Goal: Complete Application Form: Complete application form

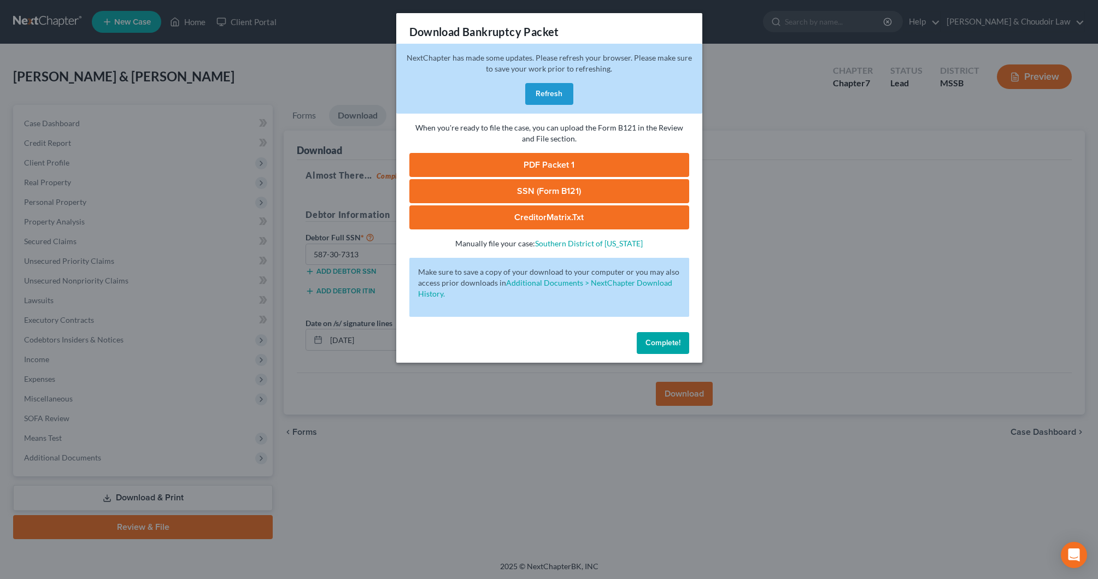
scroll to position [1, 0]
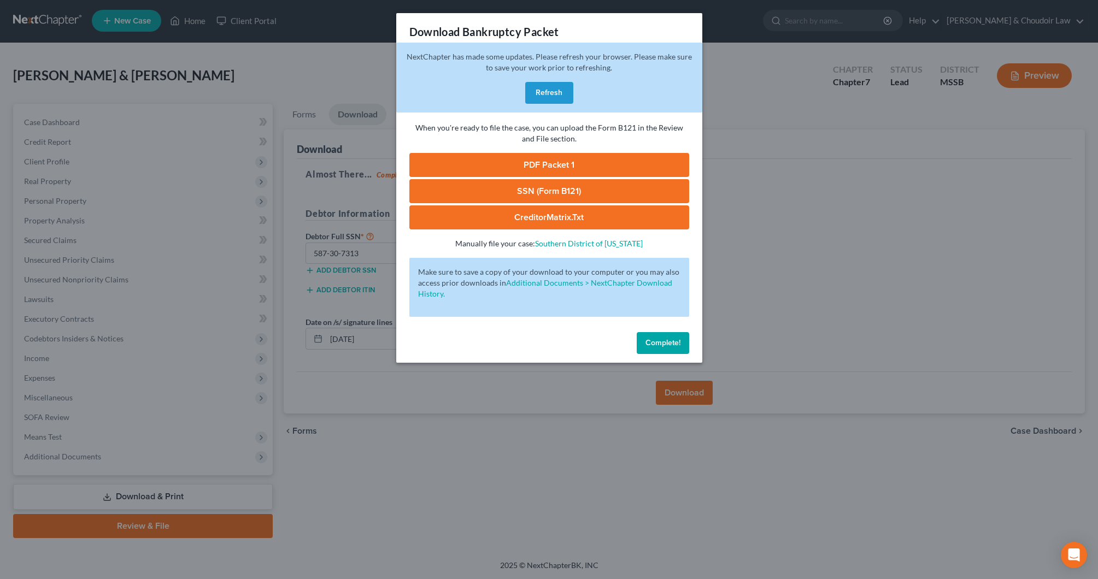
click at [671, 336] on button "Complete!" at bounding box center [663, 343] width 52 height 22
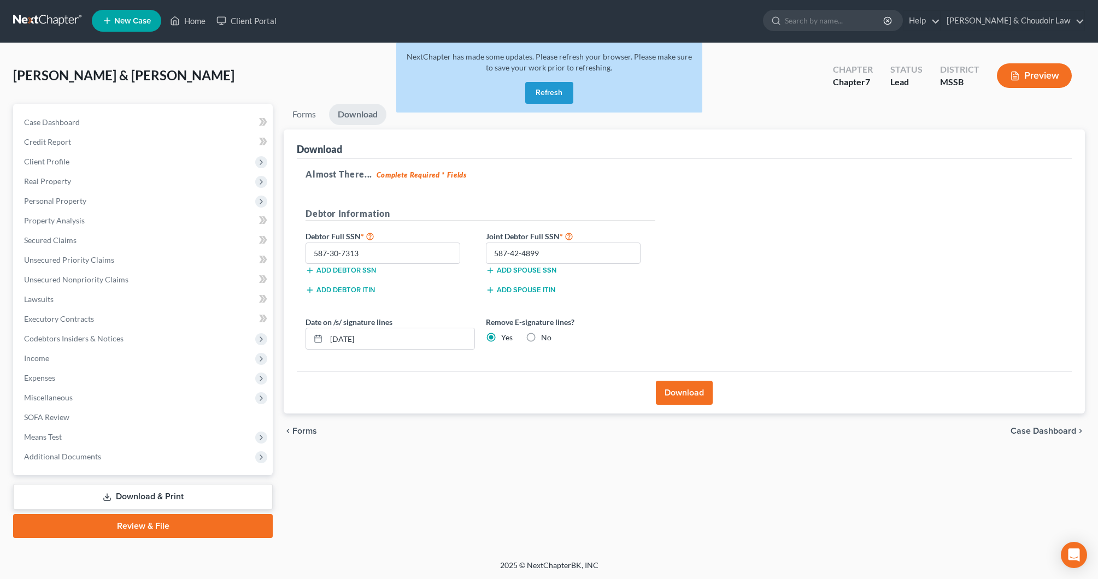
click at [557, 98] on button "Refresh" at bounding box center [549, 93] width 48 height 22
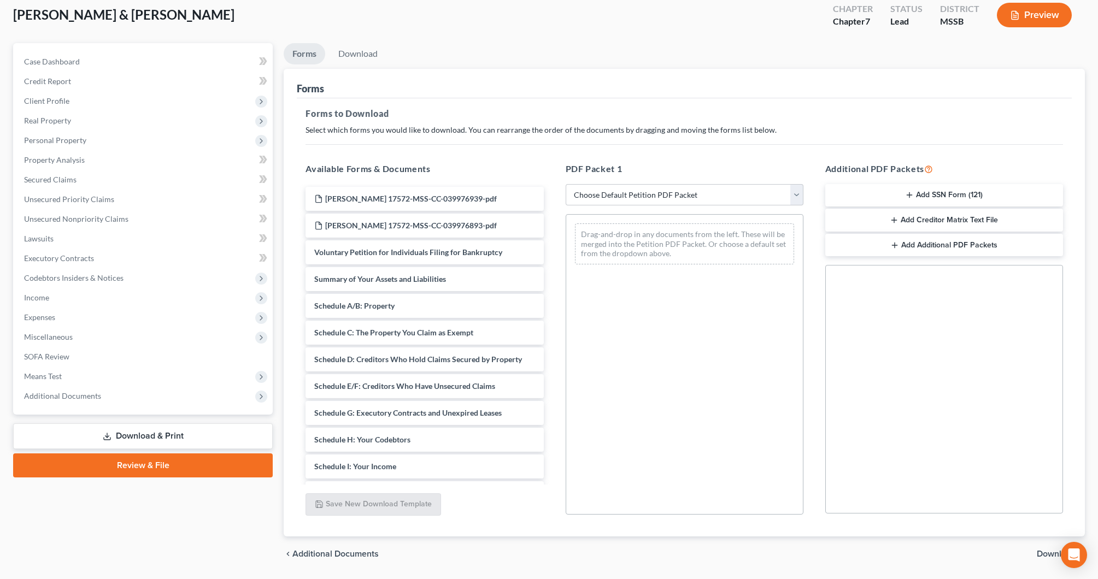
scroll to position [62, 1]
click at [46, 102] on span "Client Profile" at bounding box center [46, 100] width 45 height 9
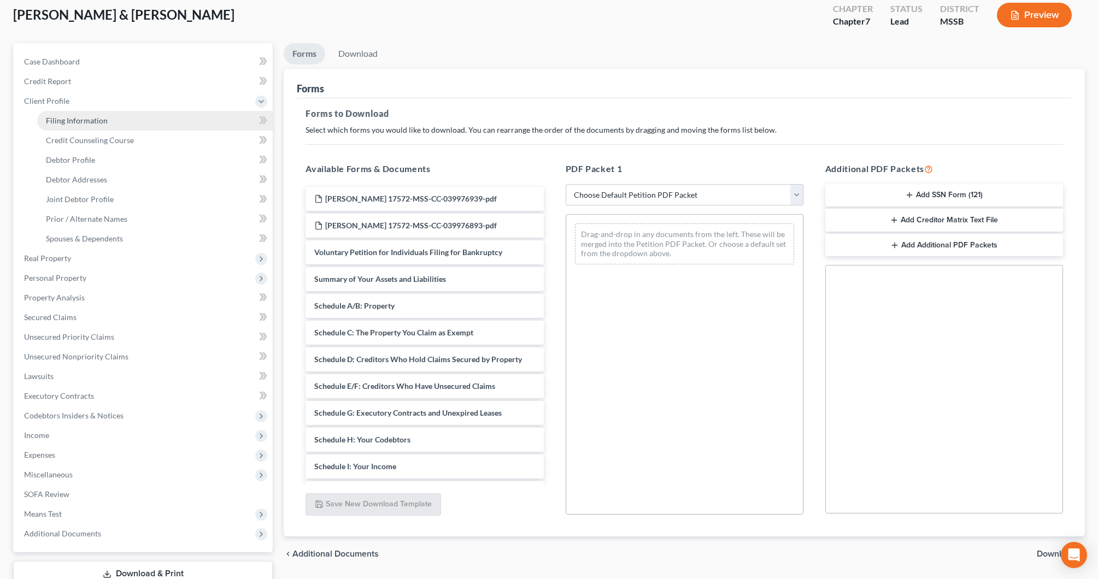
scroll to position [62, 0]
click at [55, 118] on span "Filing Information" at bounding box center [77, 120] width 62 height 9
select select "1"
select select "0"
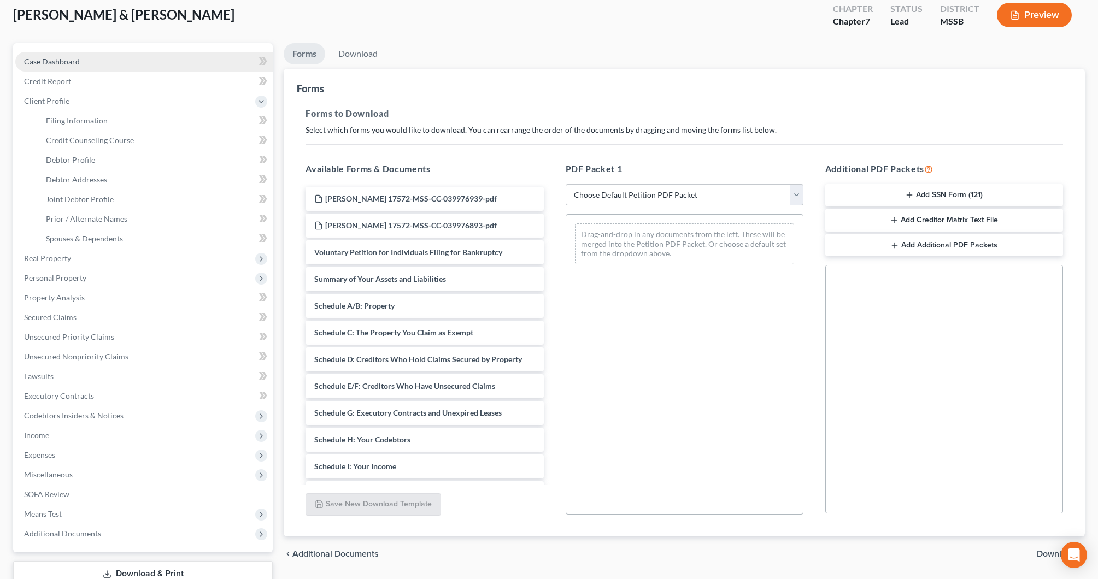
select select "0"
select select "25"
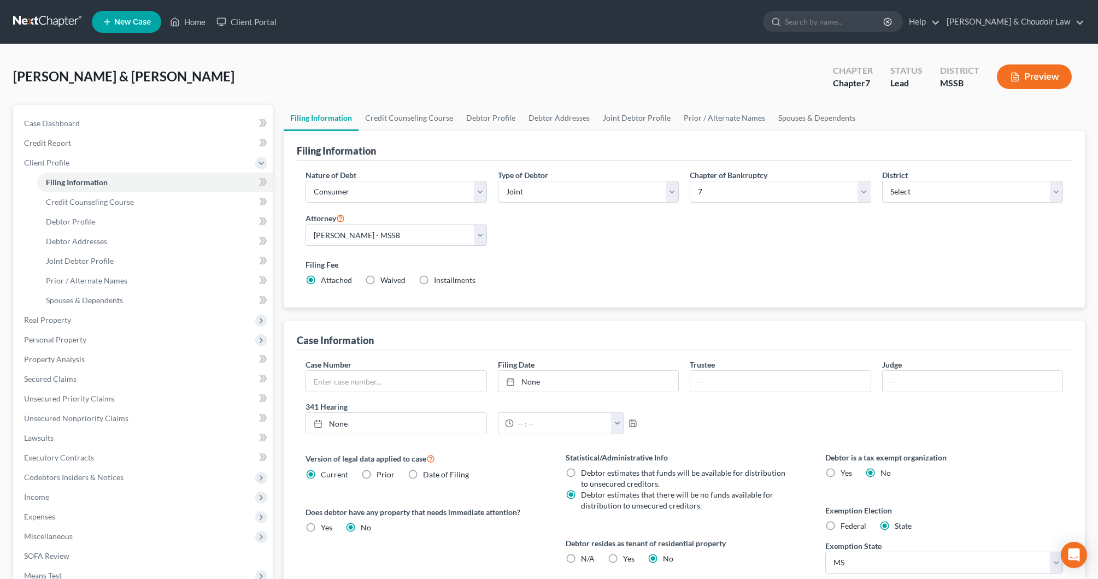
scroll to position [17, 0]
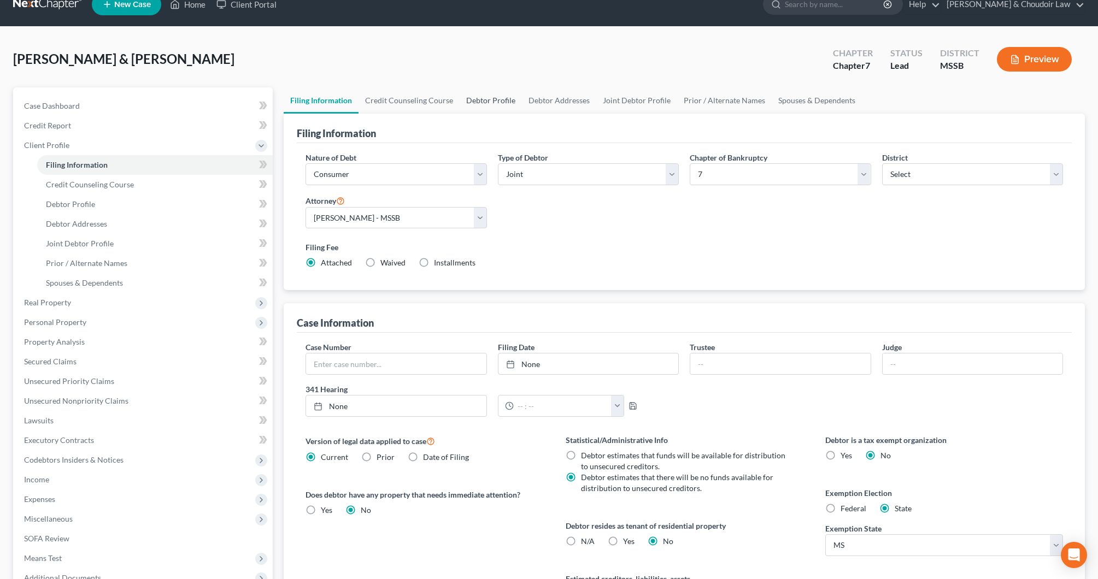
click at [496, 104] on link "Debtor Profile" at bounding box center [491, 100] width 62 height 26
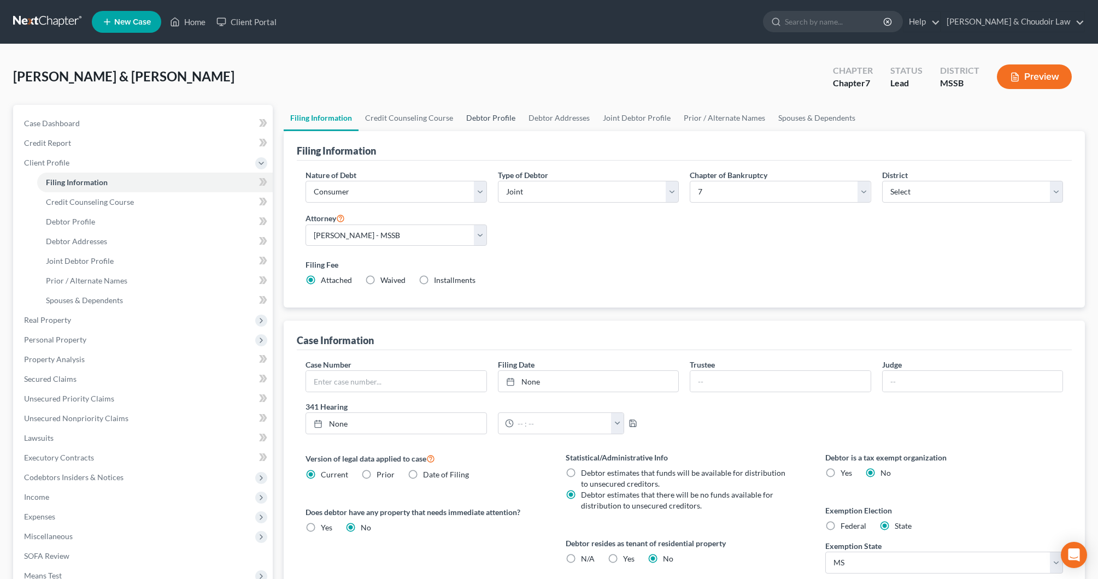
select select "1"
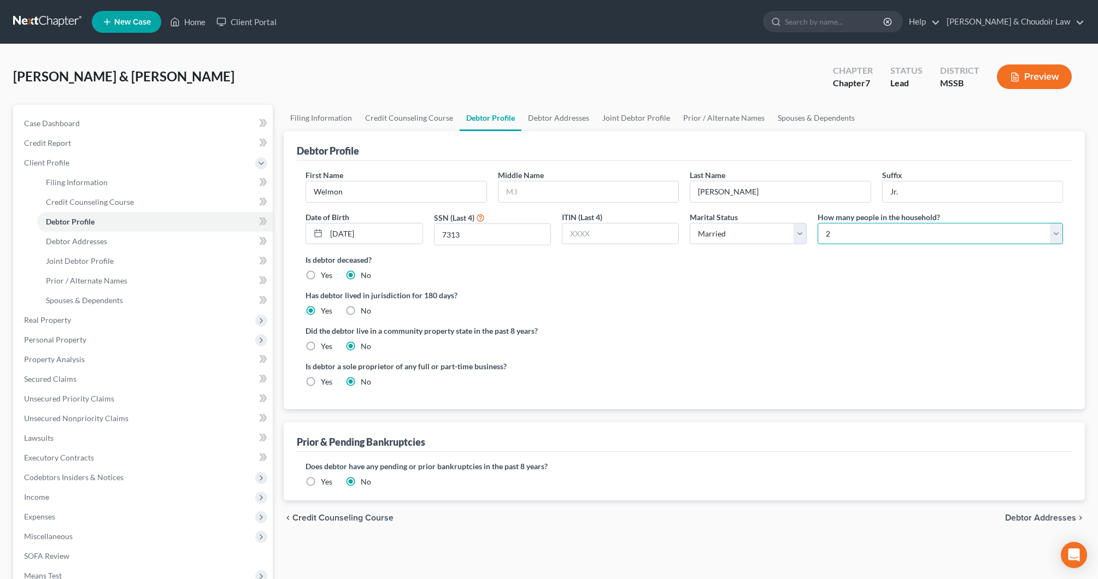
select select "3"
click at [789, 116] on link "Spouses & Dependents" at bounding box center [816, 118] width 90 height 26
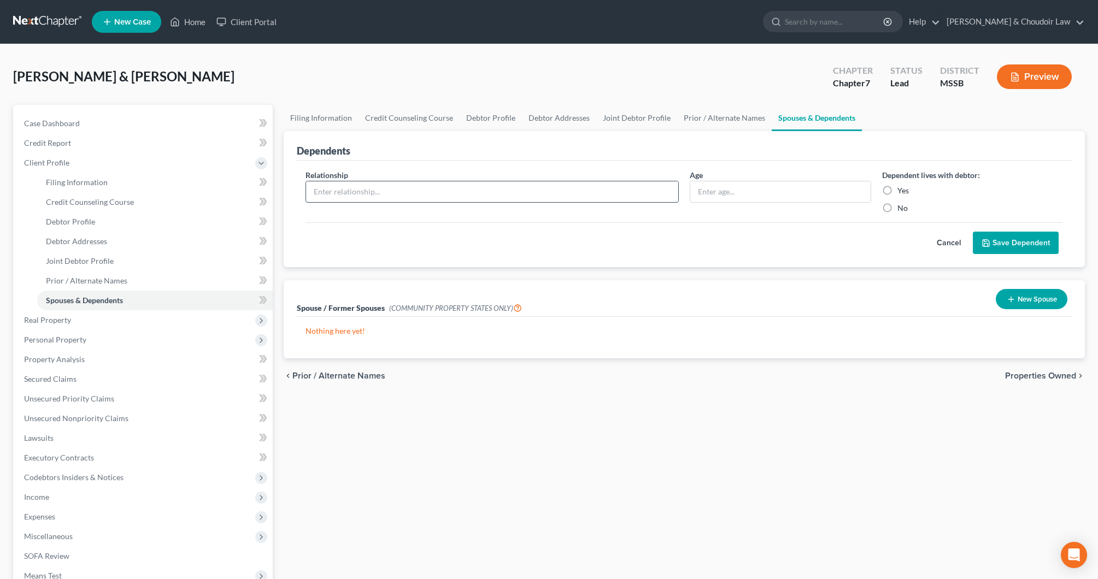
click at [467, 190] on input "text" at bounding box center [492, 191] width 372 height 21
type input "Son"
click at [748, 197] on input "text" at bounding box center [780, 191] width 180 height 21
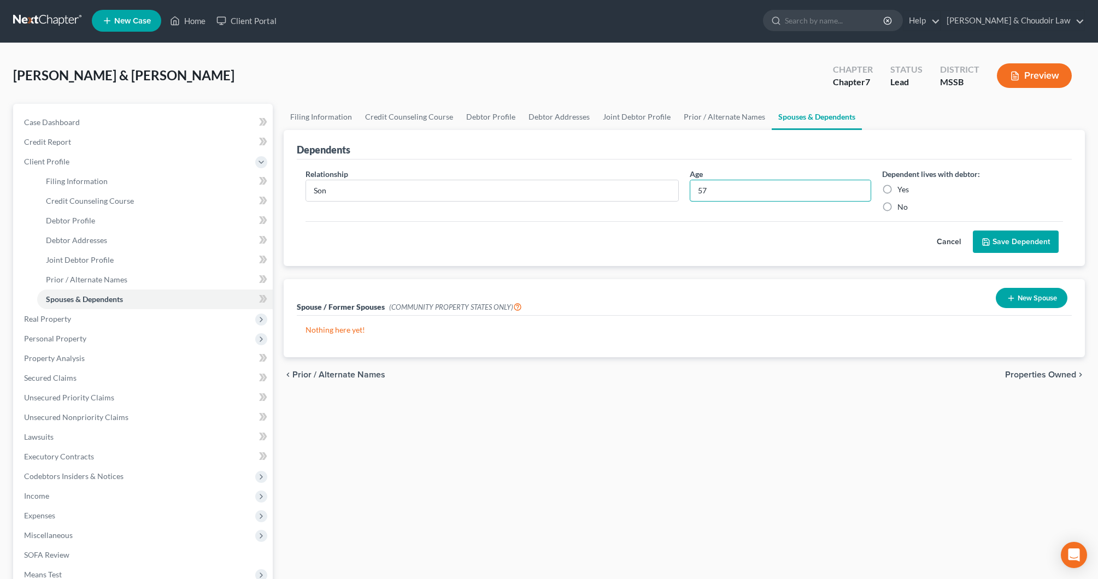
type input "57"
click at [898, 192] on label "Yes" at bounding box center [902, 189] width 11 height 11
click at [902, 191] on input "Yes" at bounding box center [905, 187] width 7 height 7
radio input "true"
click at [1001, 249] on button "Save Dependent" at bounding box center [1016, 242] width 86 height 23
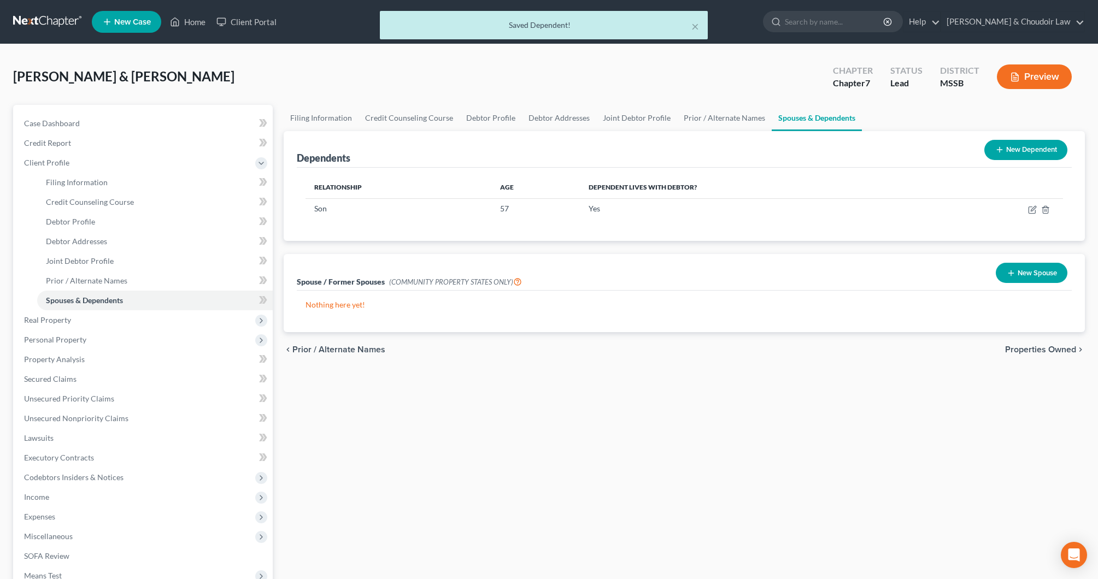
scroll to position [0, 0]
drag, startPoint x: 1014, startPoint y: 151, endPoint x: 866, endPoint y: 166, distance: 148.8
click at [1014, 151] on button "New Dependent" at bounding box center [1025, 150] width 83 height 20
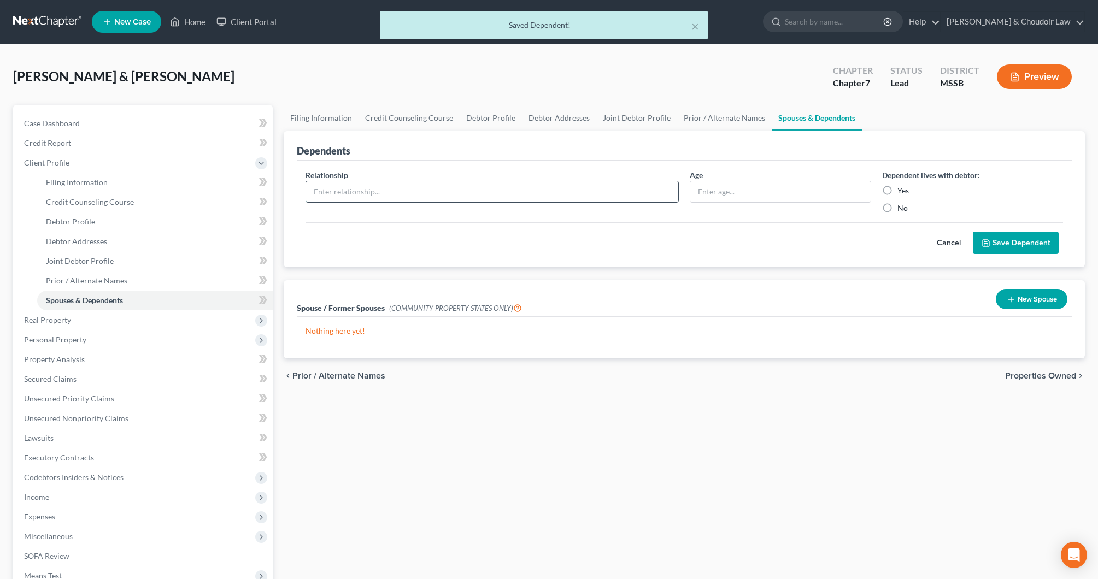
click at [397, 197] on input "text" at bounding box center [492, 191] width 372 height 21
type input "Daughter"
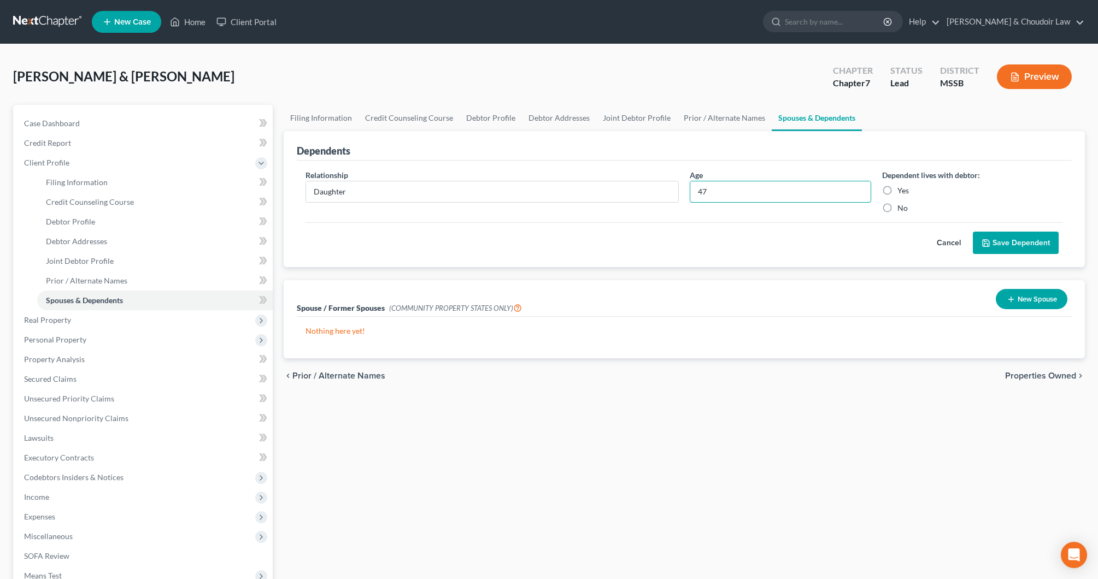
type input "47"
drag, startPoint x: 901, startPoint y: 191, endPoint x: 908, endPoint y: 197, distance: 8.9
click at [901, 191] on label "Yes" at bounding box center [902, 190] width 11 height 11
click at [902, 191] on input "Yes" at bounding box center [905, 188] width 7 height 7
radio input "true"
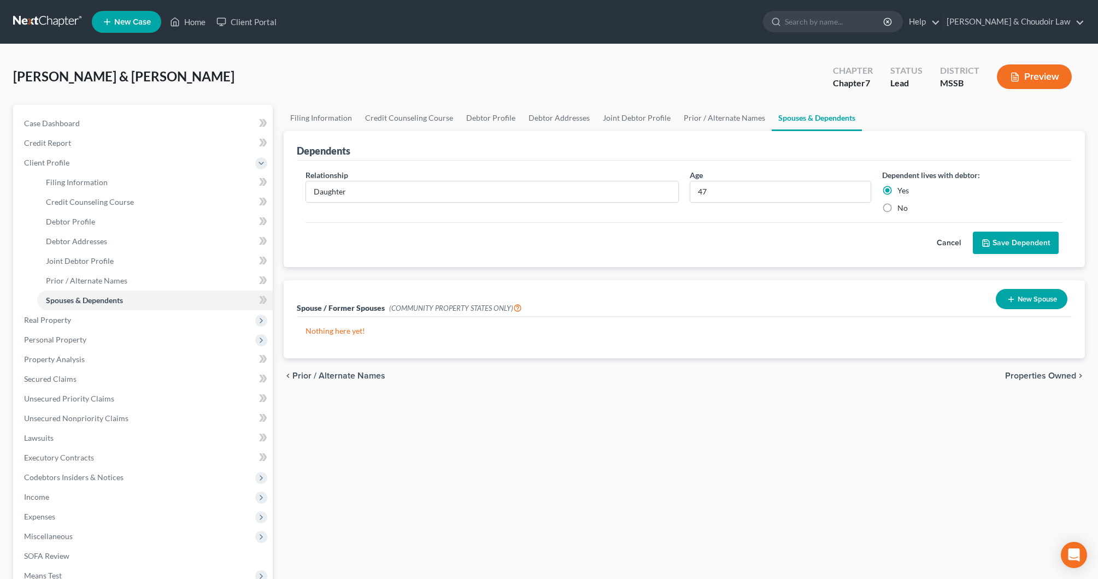
click at [1019, 249] on button "Save Dependent" at bounding box center [1016, 243] width 86 height 23
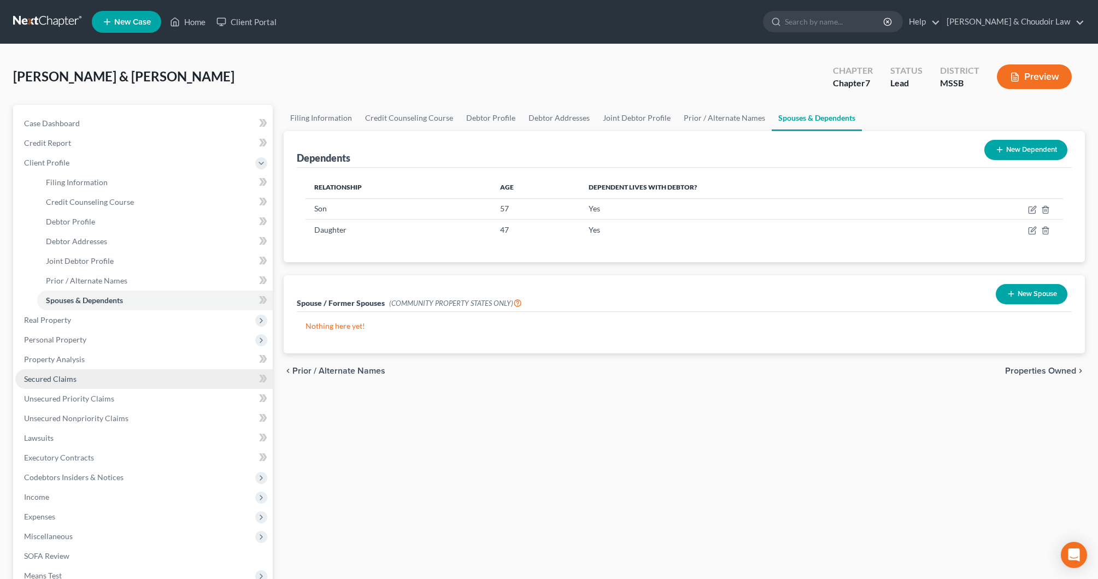
click at [83, 384] on link "Secured Claims" at bounding box center [143, 379] width 257 height 20
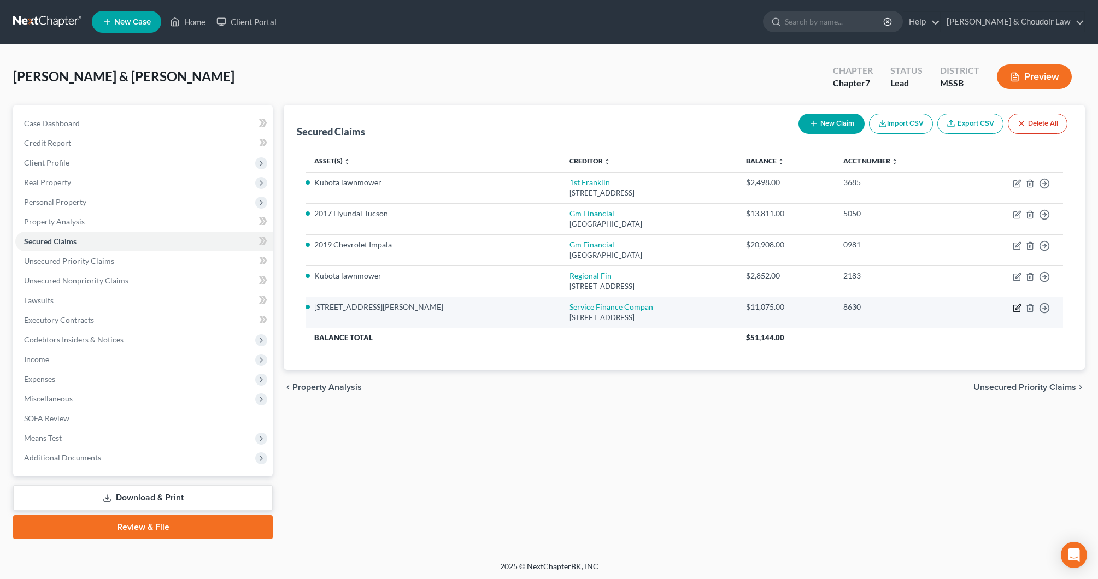
click at [1018, 308] on icon "button" at bounding box center [1017, 308] width 9 height 9
select select "9"
select select "2"
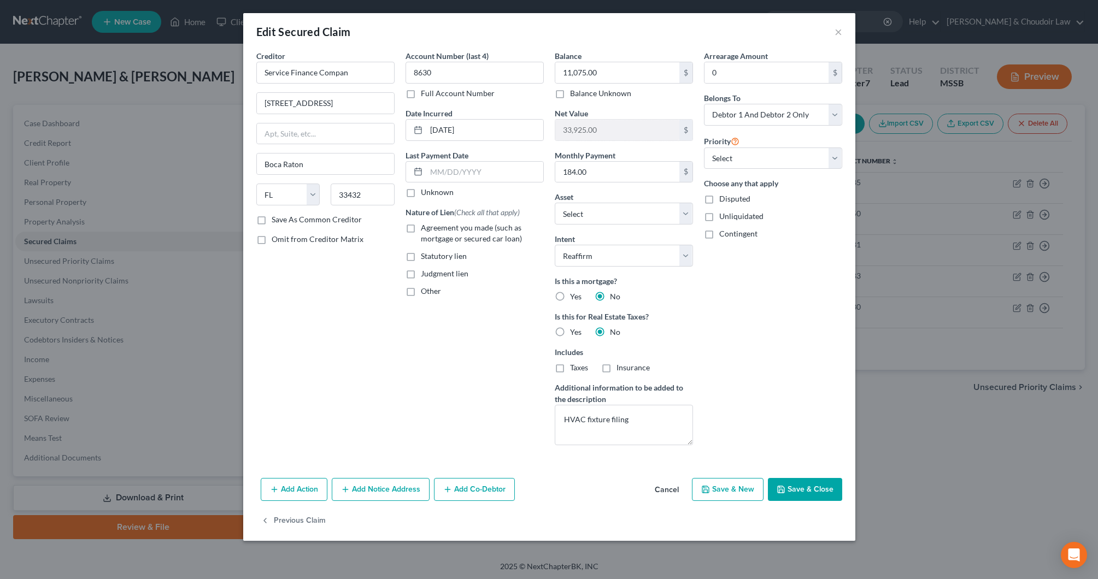
click at [812, 490] on button "Save & Close" at bounding box center [805, 489] width 74 height 23
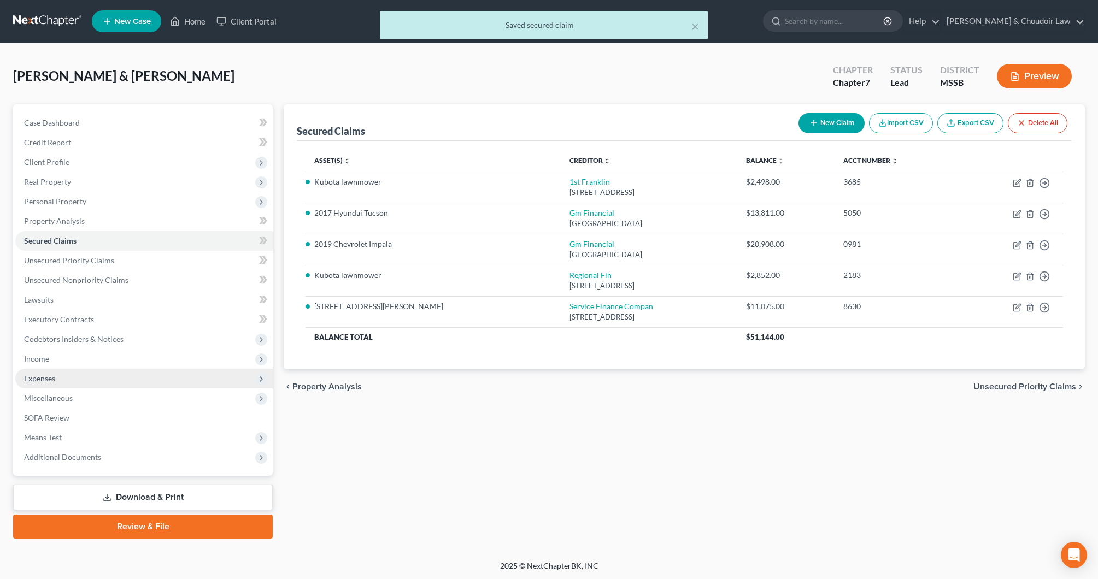
click at [45, 378] on span "Expenses" at bounding box center [39, 378] width 31 height 9
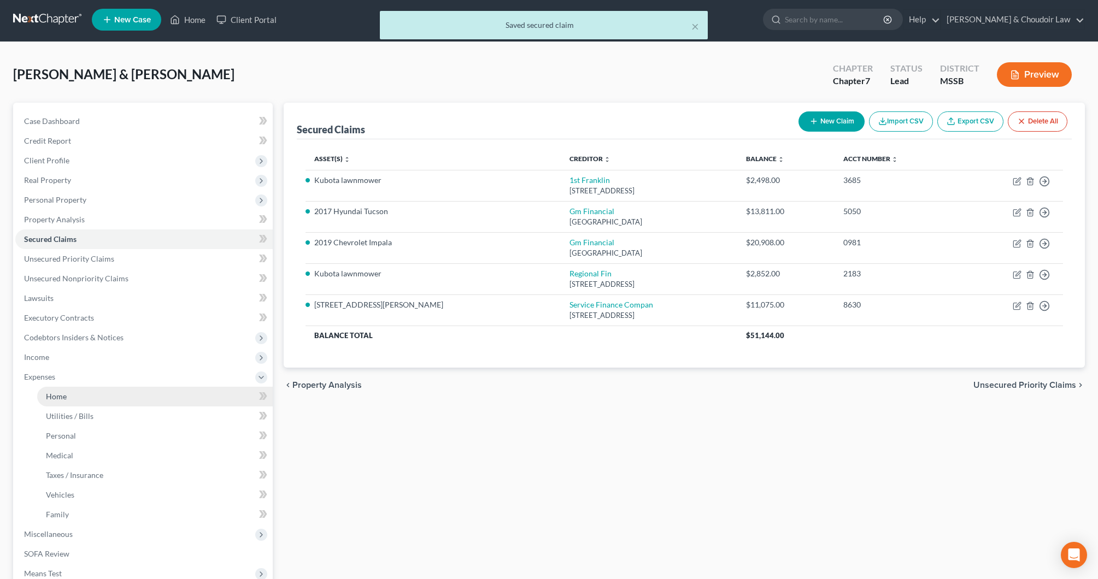
click at [58, 392] on span "Home" at bounding box center [56, 396] width 21 height 9
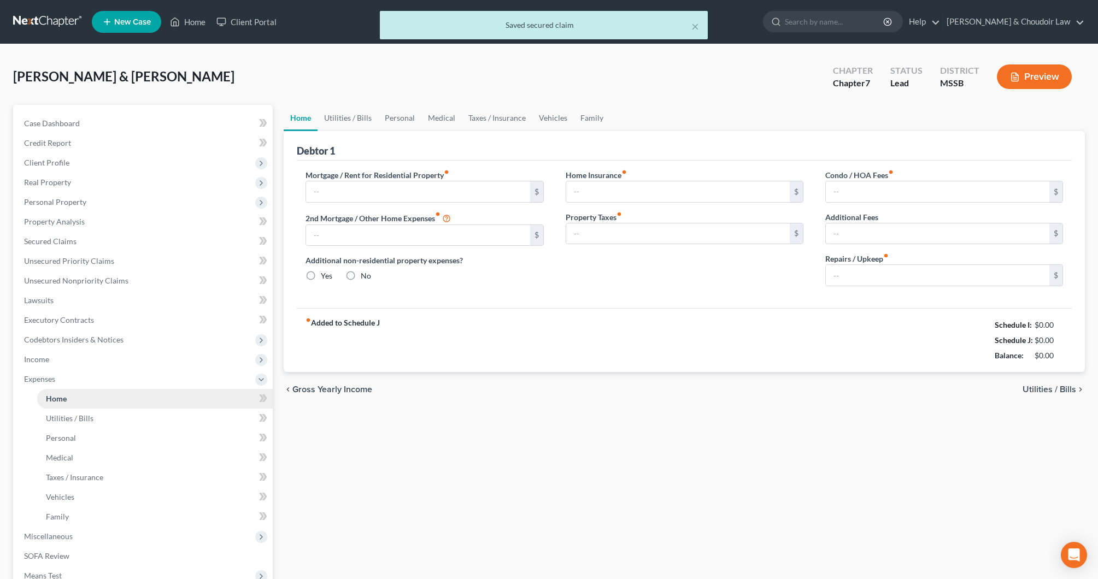
type input "0.00"
radio input "true"
type input "0.00"
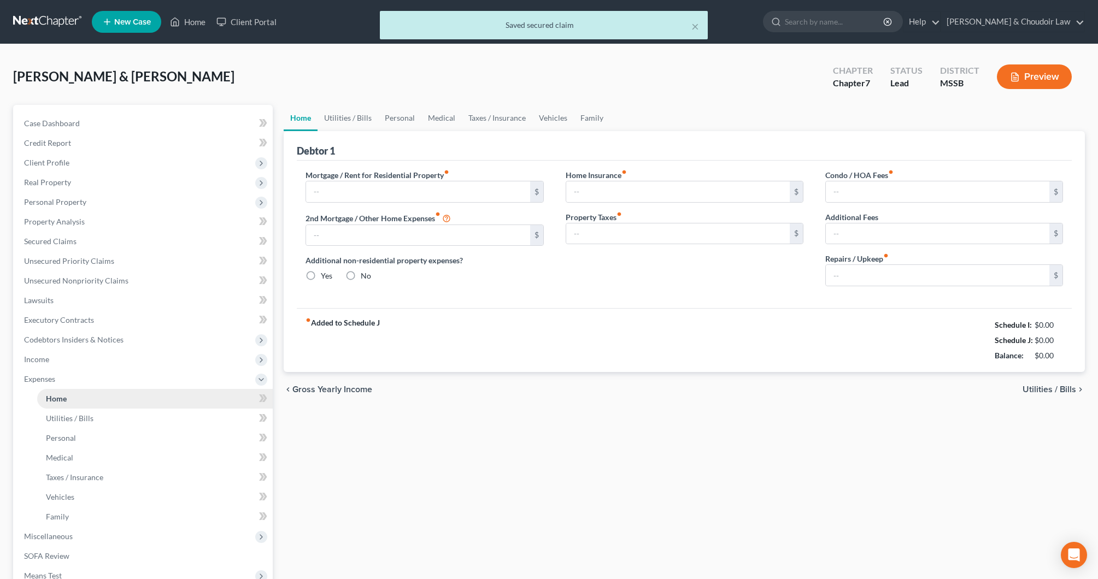
type input "0.00"
type input "50.00"
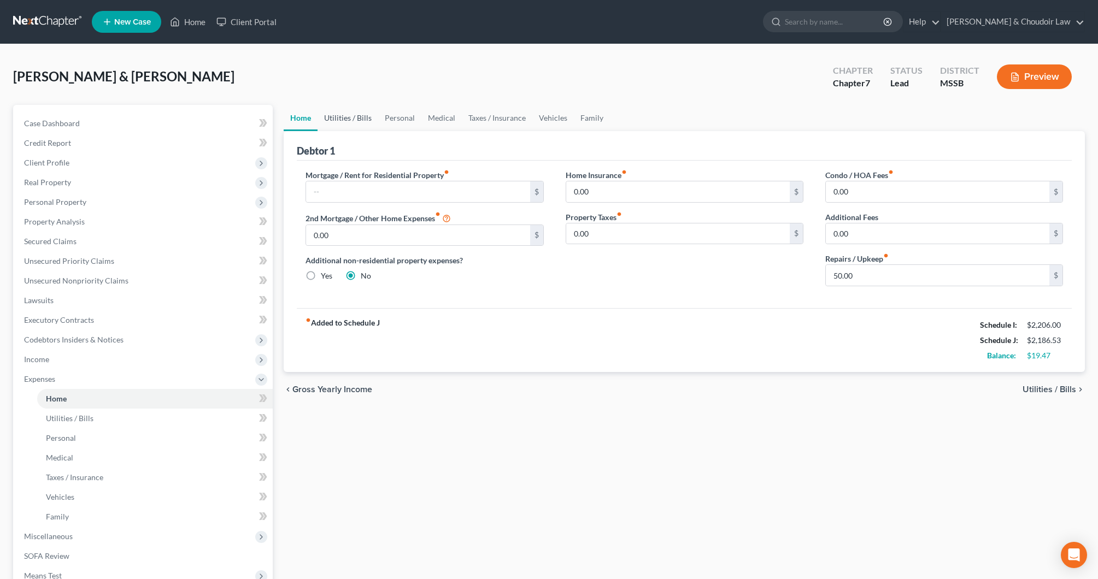
click at [353, 117] on link "Utilities / Bills" at bounding box center [348, 118] width 61 height 26
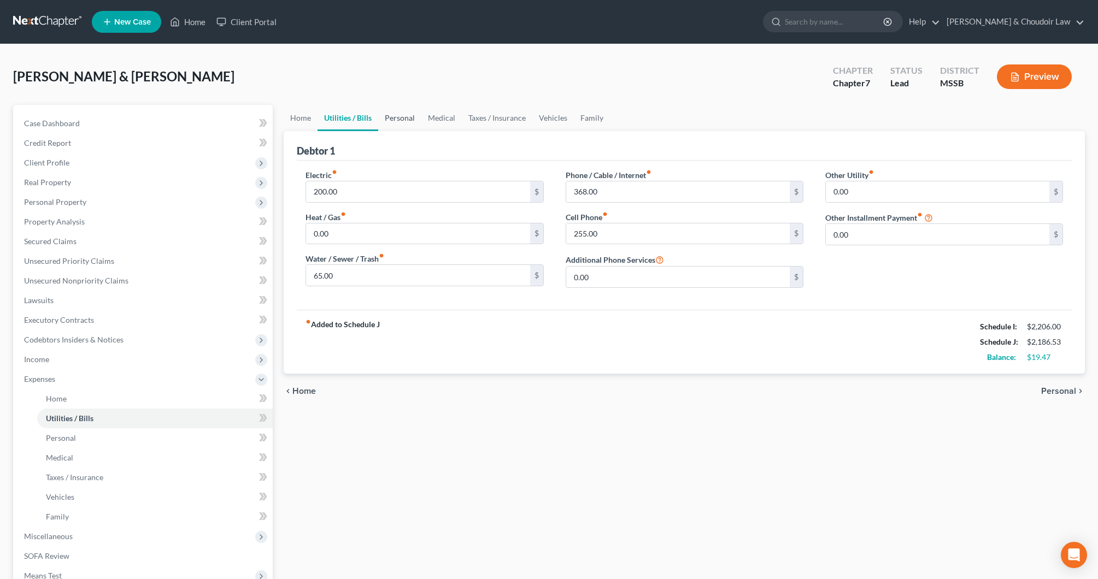
click at [397, 119] on link "Personal" at bounding box center [399, 118] width 43 height 26
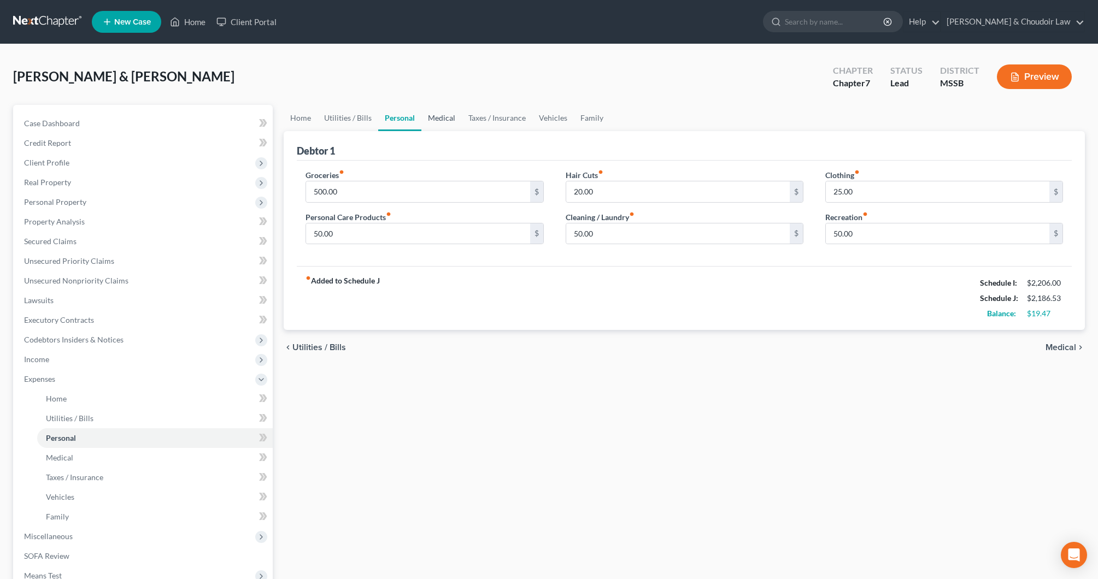
click at [437, 119] on link "Medical" at bounding box center [441, 118] width 40 height 26
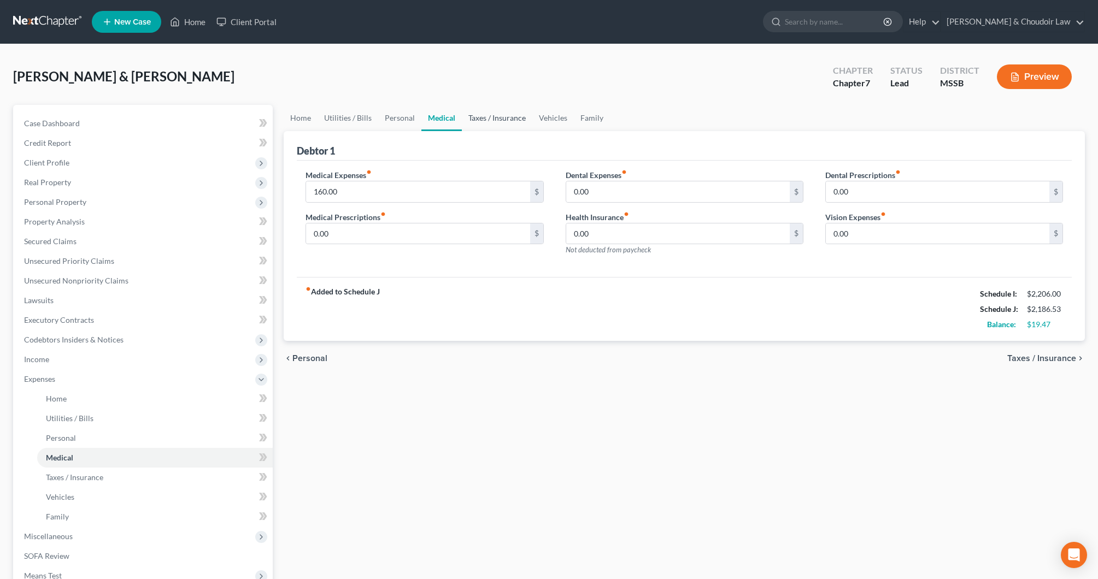
click at [491, 119] on link "Taxes / Insurance" at bounding box center [497, 118] width 71 height 26
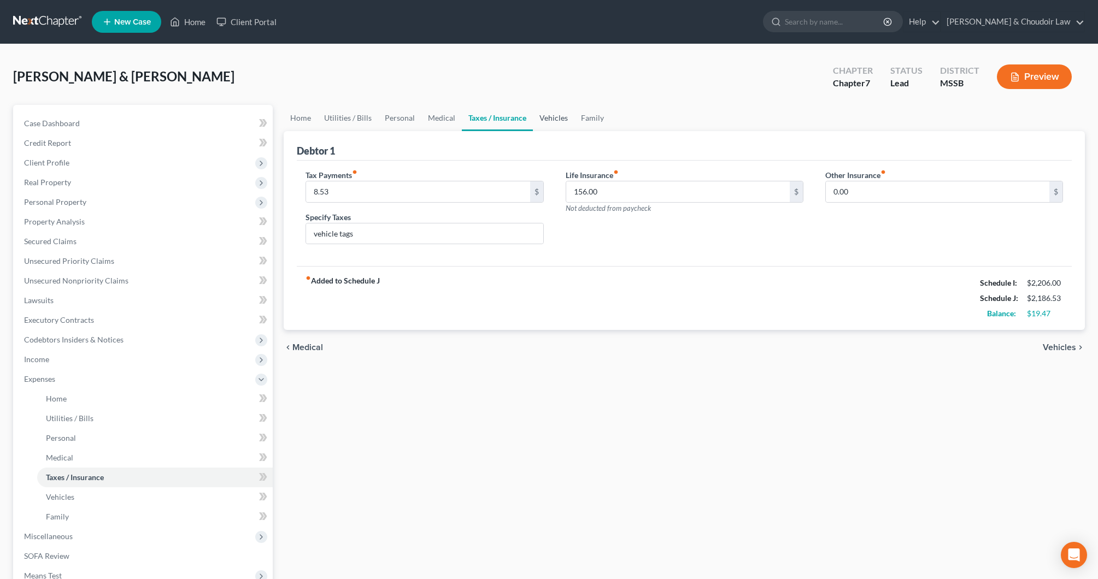
drag, startPoint x: 569, startPoint y: 115, endPoint x: 563, endPoint y: 118, distance: 6.4
click at [569, 115] on link "Vehicles" at bounding box center [554, 118] width 42 height 26
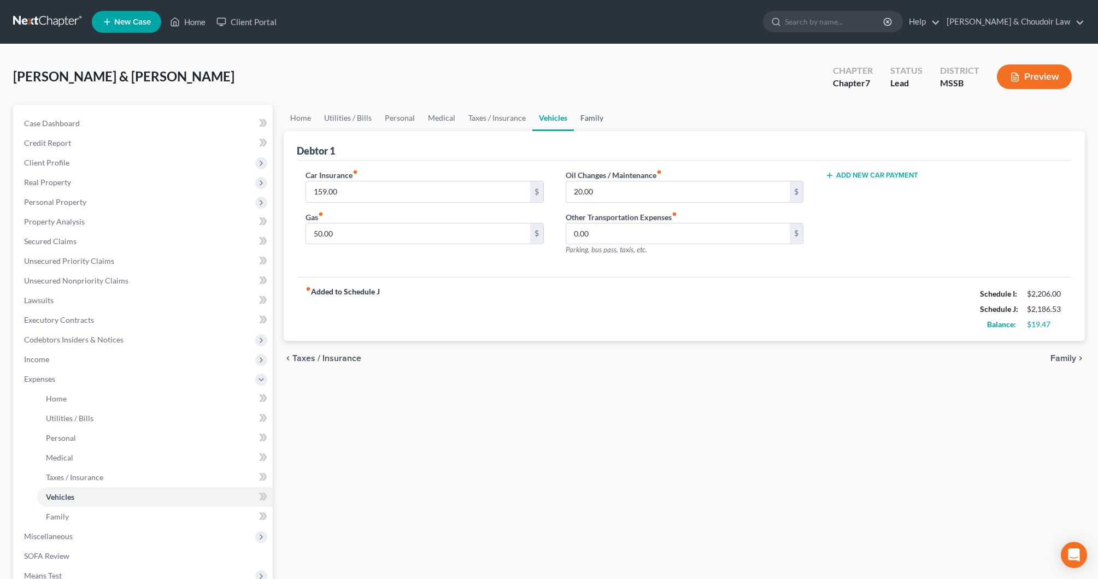
click at [597, 117] on link "Family" at bounding box center [592, 118] width 36 height 26
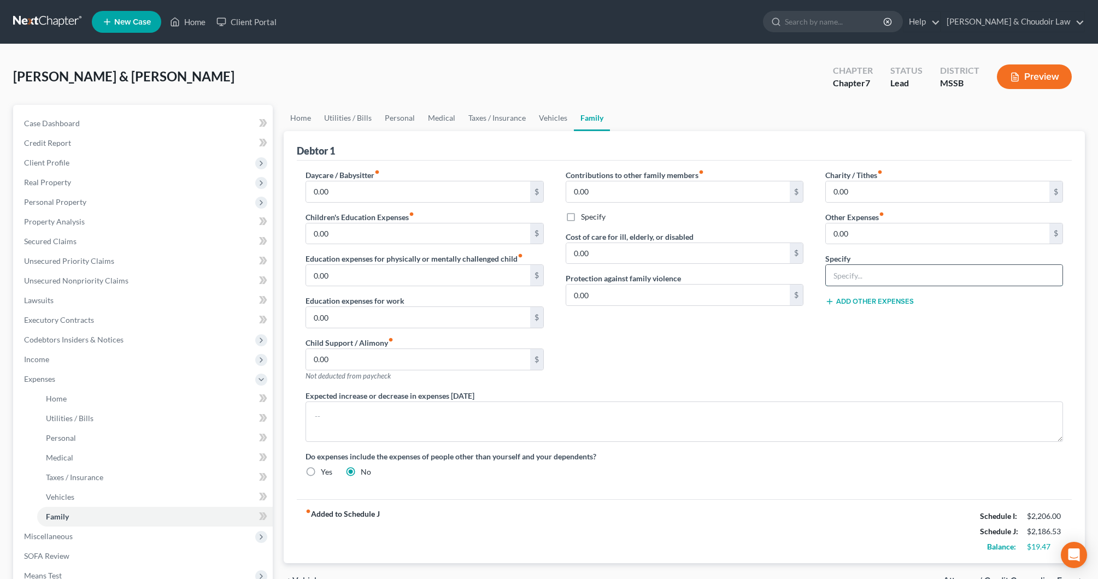
click at [878, 283] on input "text" at bounding box center [944, 275] width 237 height 21
type input "HVAC fixture payment"
drag, startPoint x: 866, startPoint y: 236, endPoint x: 799, endPoint y: 234, distance: 67.8
click at [799, 234] on div "Daycare / Babysitter fiber_manual_record 0.00 $ Children's Education Expenses f…" at bounding box center [684, 327] width 779 height 317
type input "184"
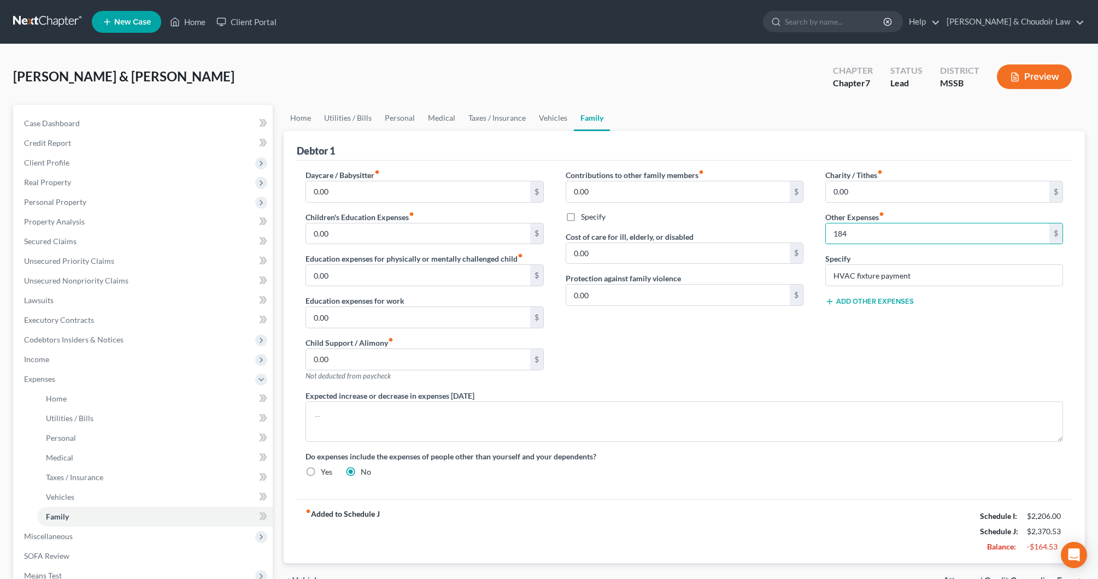
click at [792, 224] on div "Contributions to other family members fiber_manual_record 0.00 $ Specify Cost o…" at bounding box center [685, 279] width 260 height 221
click at [307, 117] on link "Home" at bounding box center [301, 118] width 34 height 26
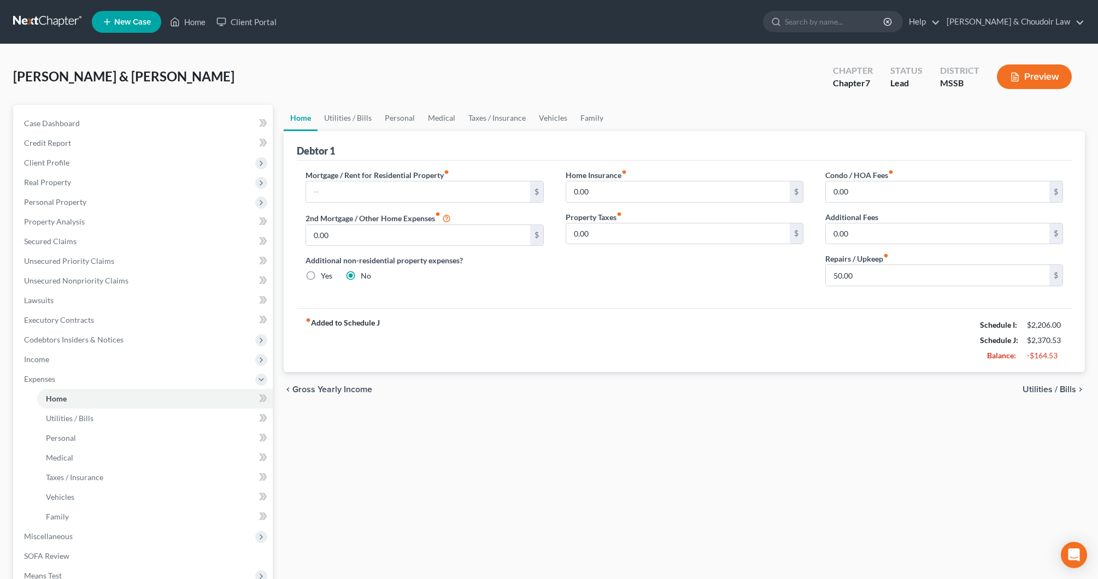
scroll to position [0, 1]
drag, startPoint x: 809, startPoint y: 275, endPoint x: 791, endPoint y: 277, distance: 18.1
click at [791, 277] on div "Mortgage / Rent for Residential Property fiber_manual_record $ 2nd Mortgage / O…" at bounding box center [684, 232] width 779 height 126
type input "0"
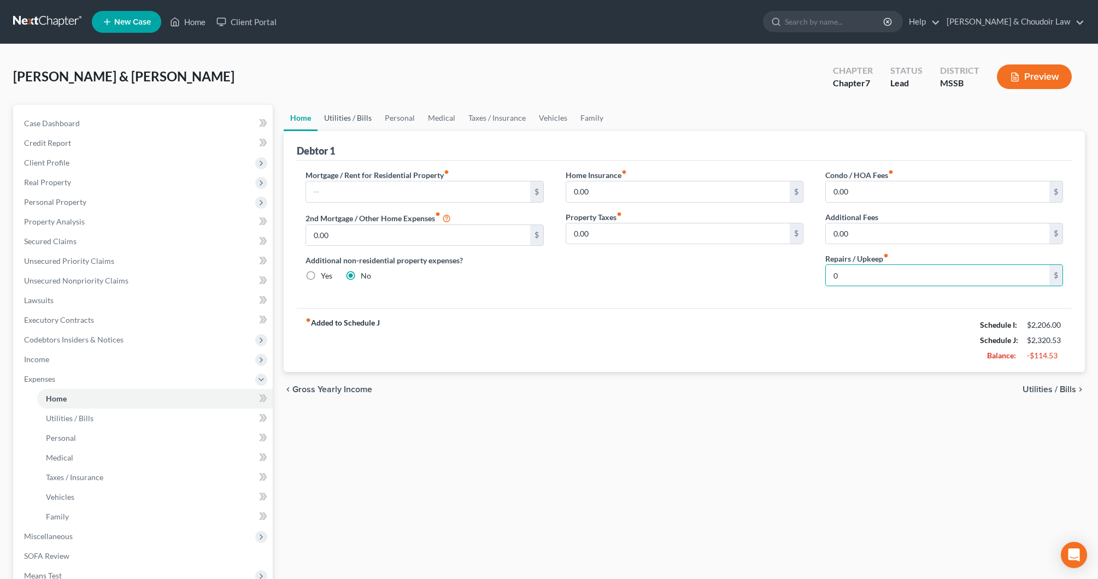
click at [342, 121] on link "Utilities / Bills" at bounding box center [348, 118] width 61 height 26
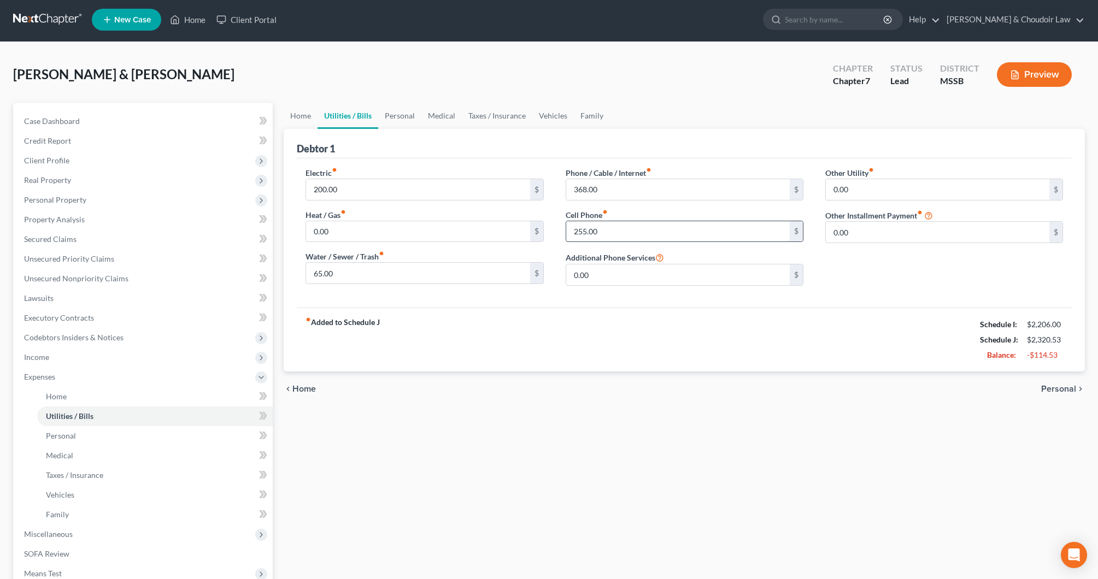
scroll to position [2, 0]
type input "205.00"
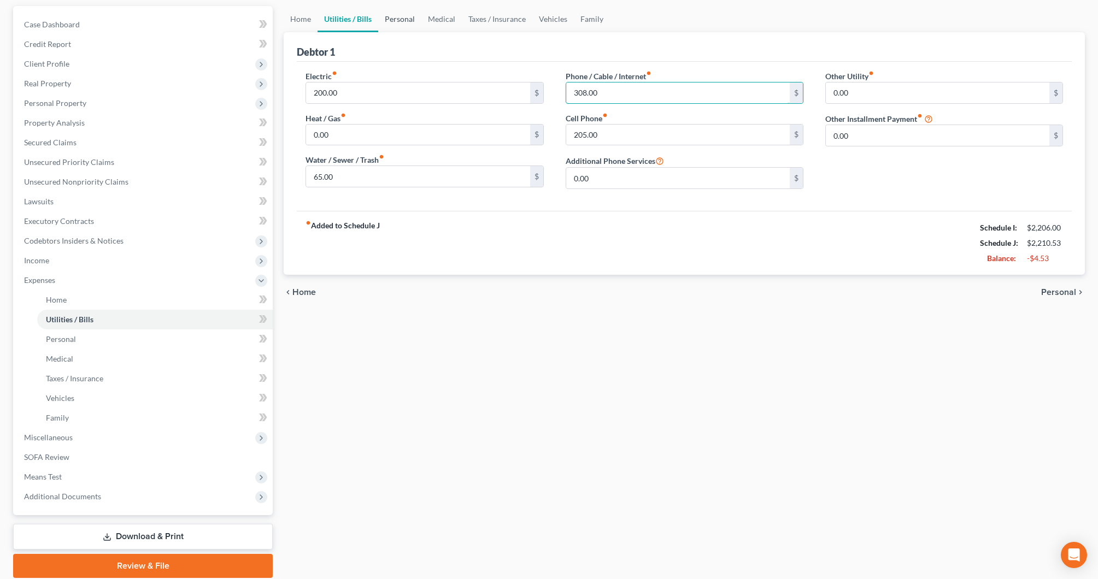
type input "308.00"
click at [395, 19] on link "Personal" at bounding box center [399, 19] width 43 height 26
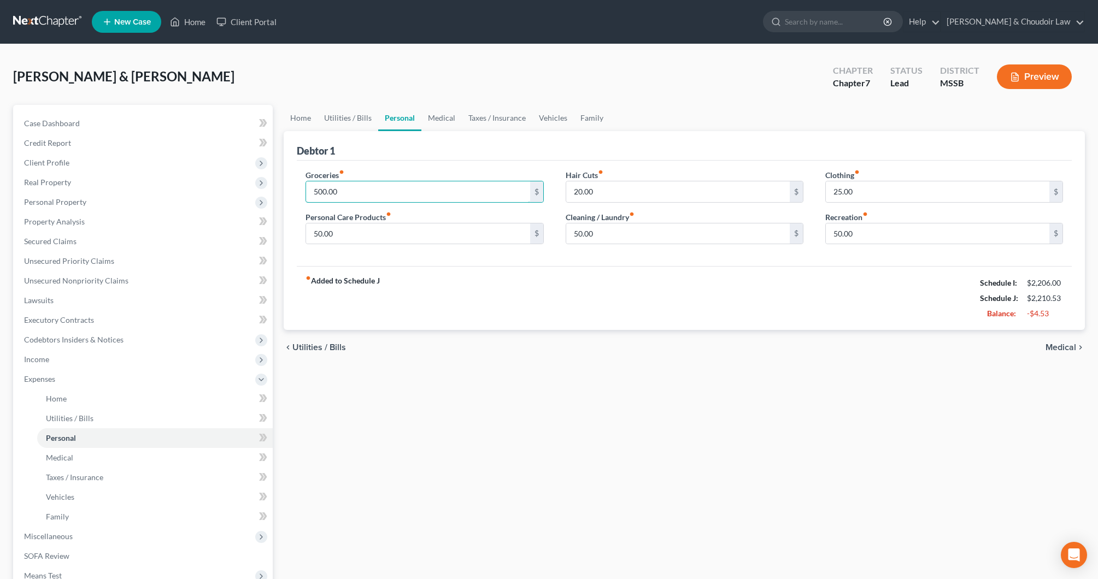
drag, startPoint x: 318, startPoint y: 195, endPoint x: 296, endPoint y: 195, distance: 22.4
click at [296, 195] on div "Groceries fiber_manual_record 500.00 $ Personal Care Products fiber_manual_reco…" at bounding box center [425, 211] width 260 height 84
click at [327, 195] on input "400.00" at bounding box center [418, 191] width 224 height 21
type input "475.00"
drag, startPoint x: 587, startPoint y: 318, endPoint x: 584, endPoint y: 312, distance: 6.1
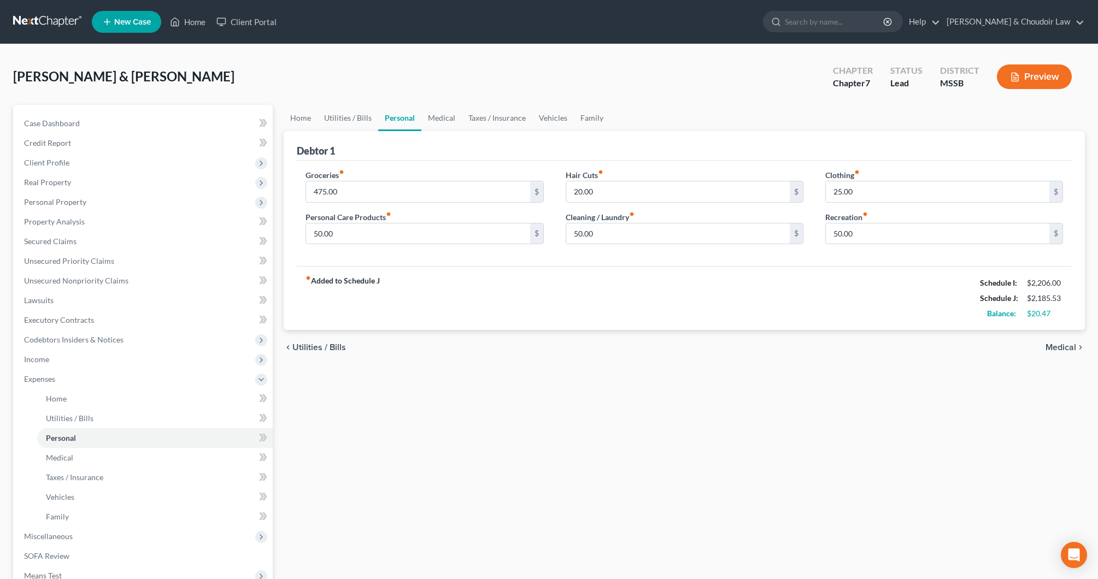
click at [587, 318] on div "fiber_manual_record Added to Schedule J Schedule I: $2,206.00 Schedule J: $2,18…" at bounding box center [684, 298] width 775 height 64
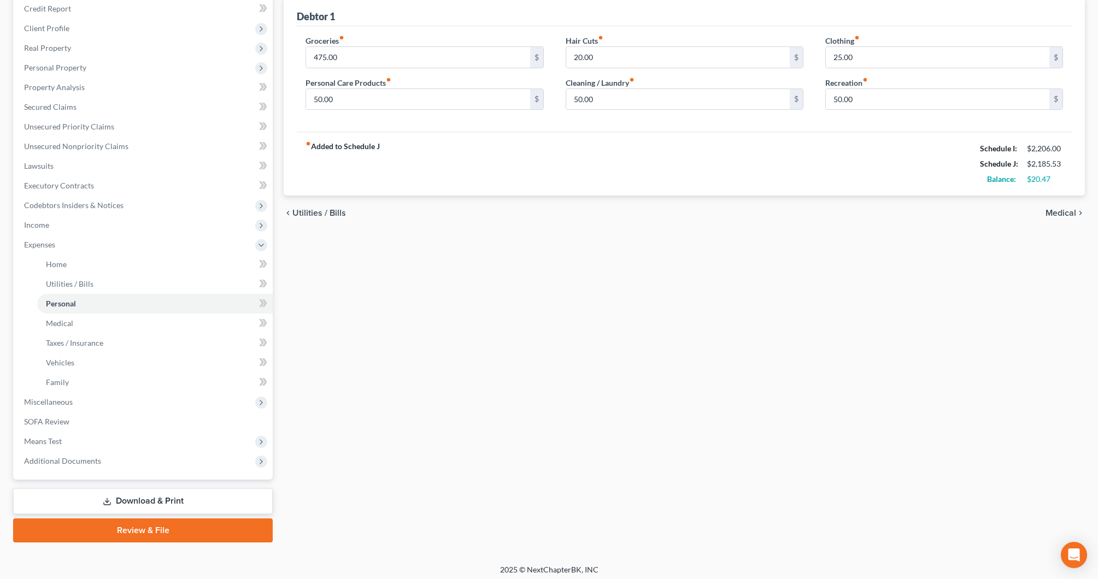
scroll to position [130, 1]
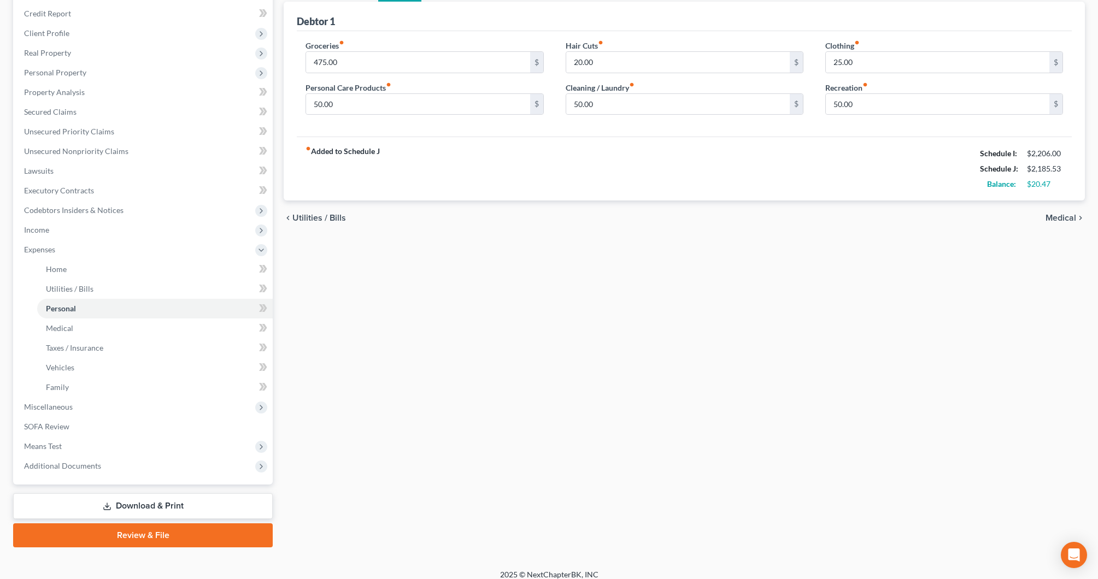
click at [207, 506] on link "Download & Print" at bounding box center [143, 507] width 260 height 26
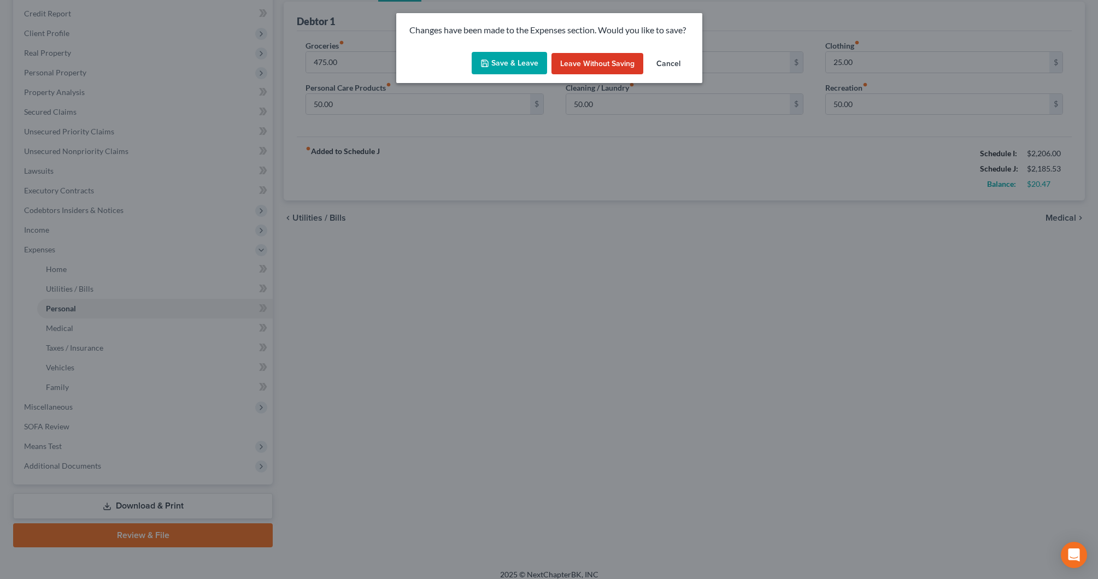
click at [524, 62] on button "Save & Leave" at bounding box center [509, 63] width 75 height 23
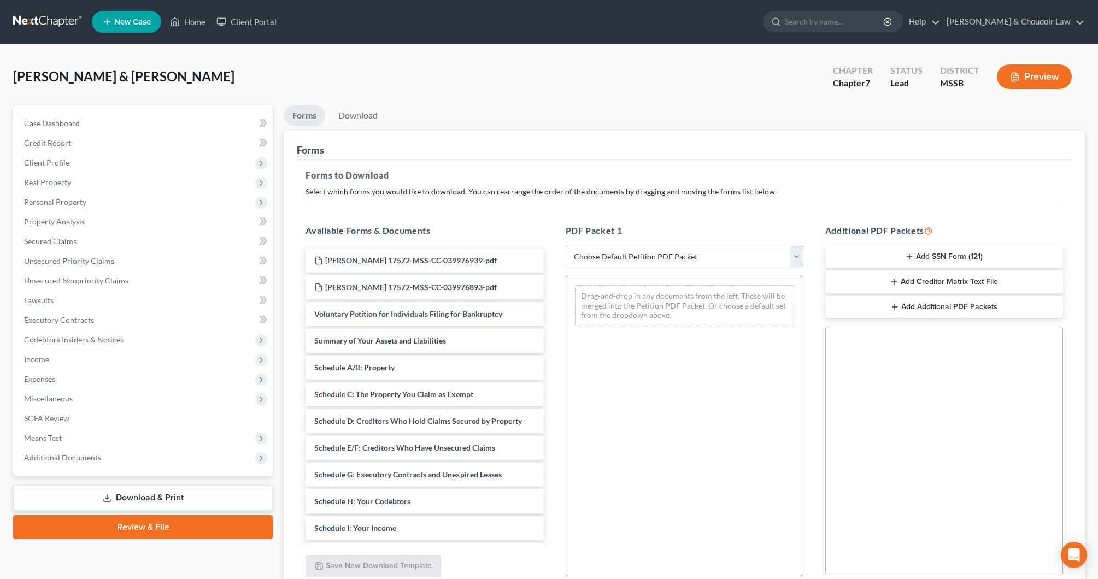
click at [870, 247] on button "Add SSN Form (121)" at bounding box center [944, 257] width 238 height 23
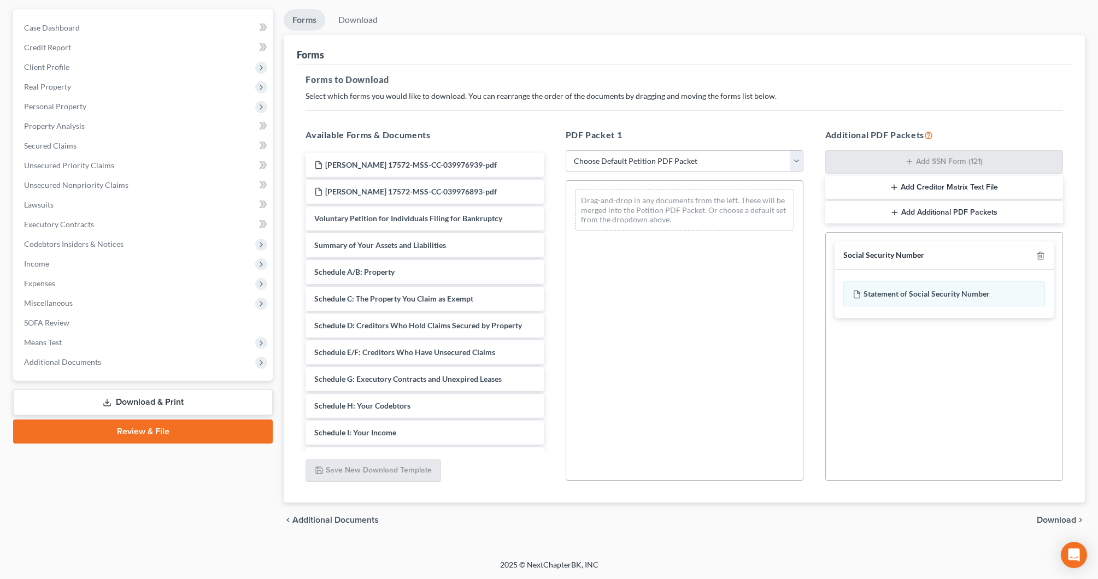
click at [1065, 516] on span "Download" at bounding box center [1056, 520] width 39 height 9
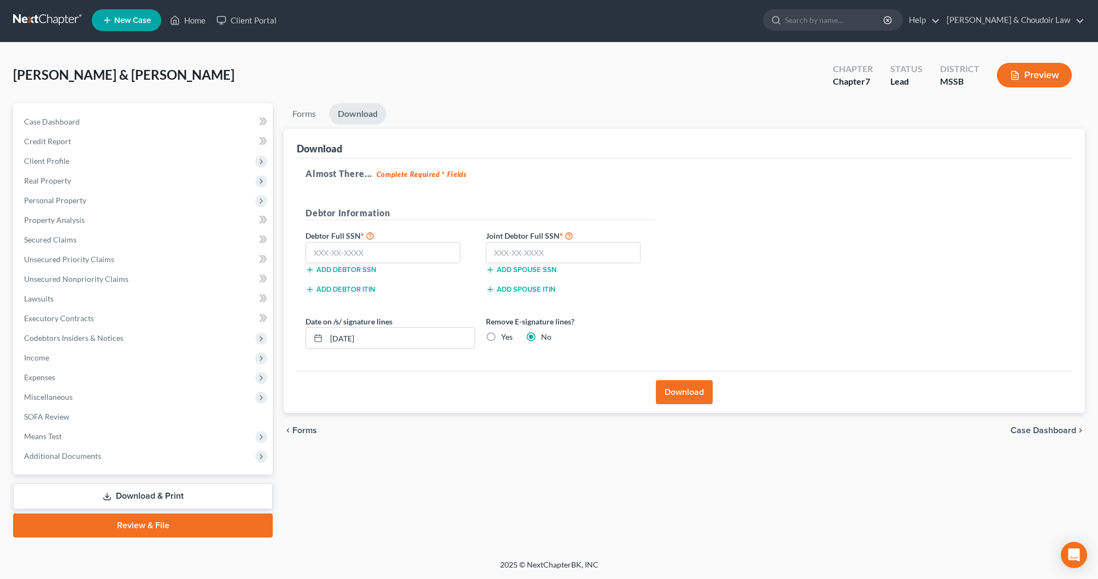
scroll to position [2, 0]
click at [439, 257] on input "text" at bounding box center [383, 253] width 155 height 22
type input "587-30-7313"
click at [610, 255] on input "text" at bounding box center [563, 253] width 155 height 22
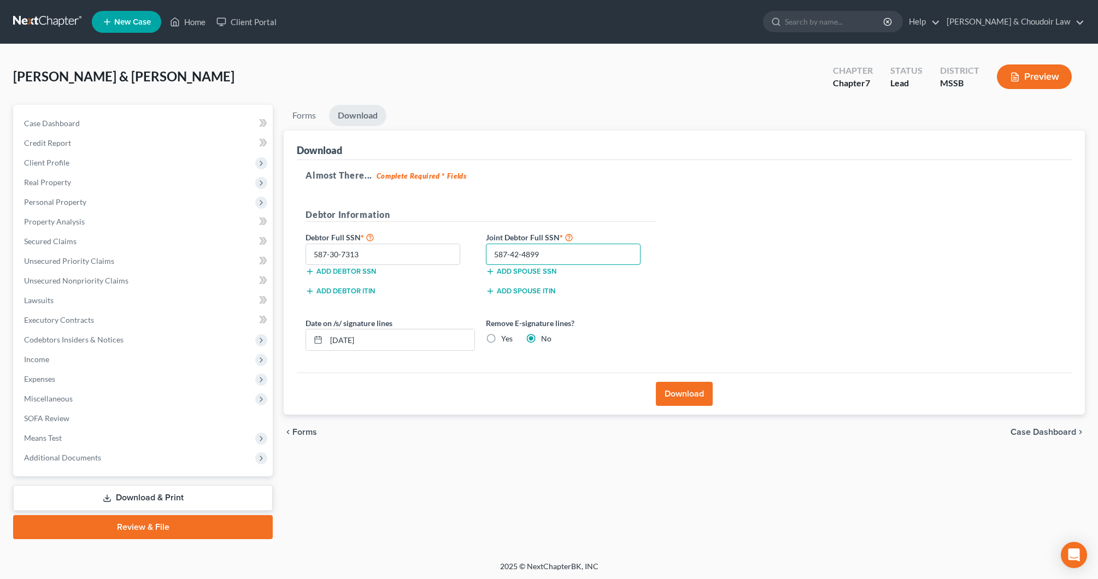
scroll to position [0, 0]
type input "587-42-4899"
click at [674, 393] on button "Download" at bounding box center [684, 394] width 57 height 24
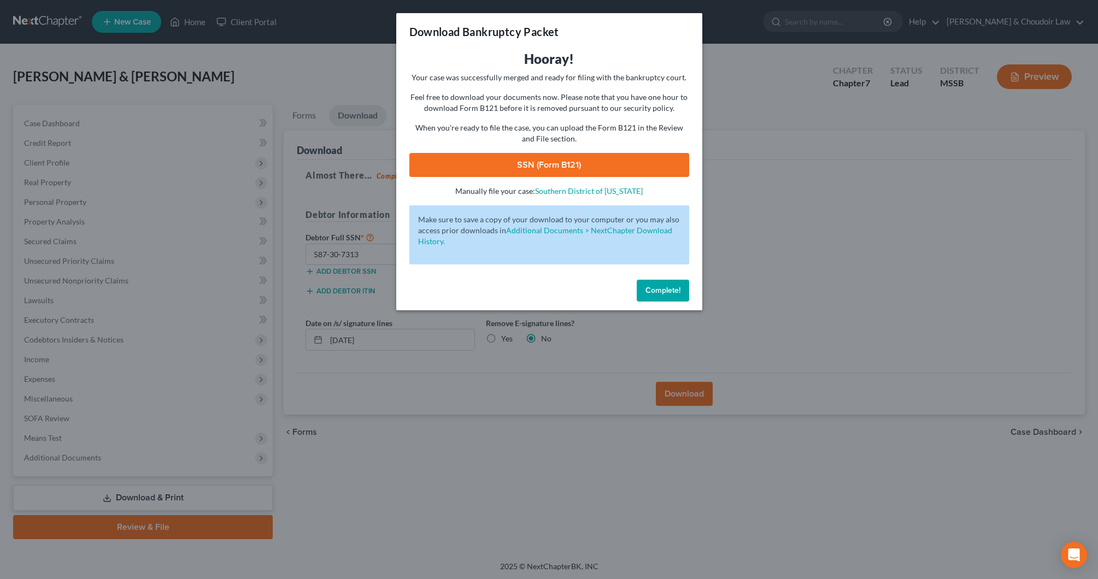
click at [611, 167] on link "SSN (Form B121)" at bounding box center [549, 165] width 280 height 24
click at [547, 167] on link "SSN (Form B121)" at bounding box center [549, 165] width 280 height 24
click at [651, 161] on link "SSN (Form B121)" at bounding box center [549, 165] width 280 height 24
click at [670, 291] on span "Complete!" at bounding box center [662, 290] width 35 height 9
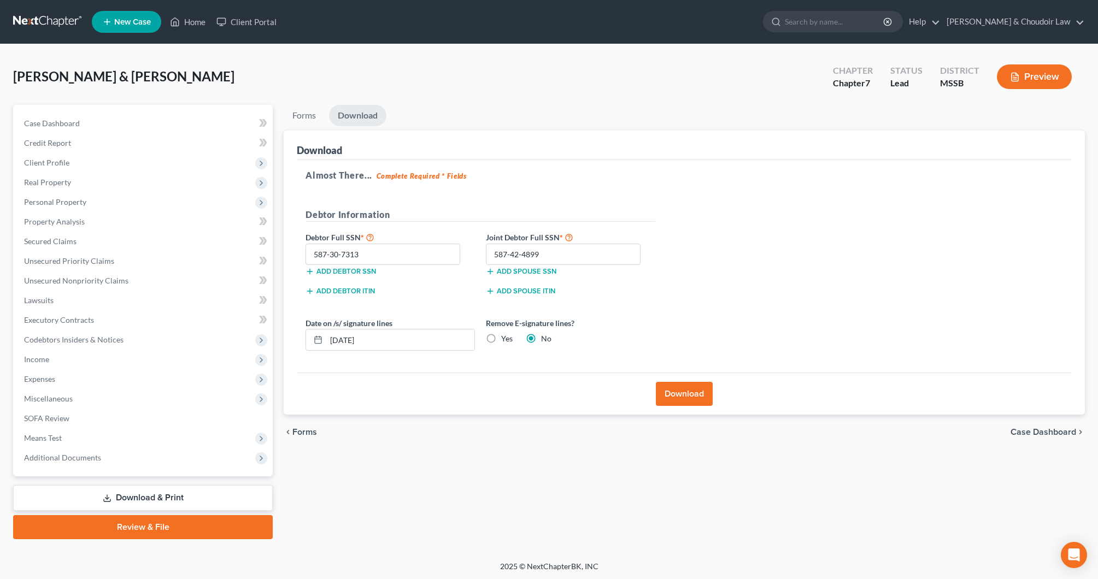
click at [693, 396] on button "Download" at bounding box center [684, 394] width 57 height 24
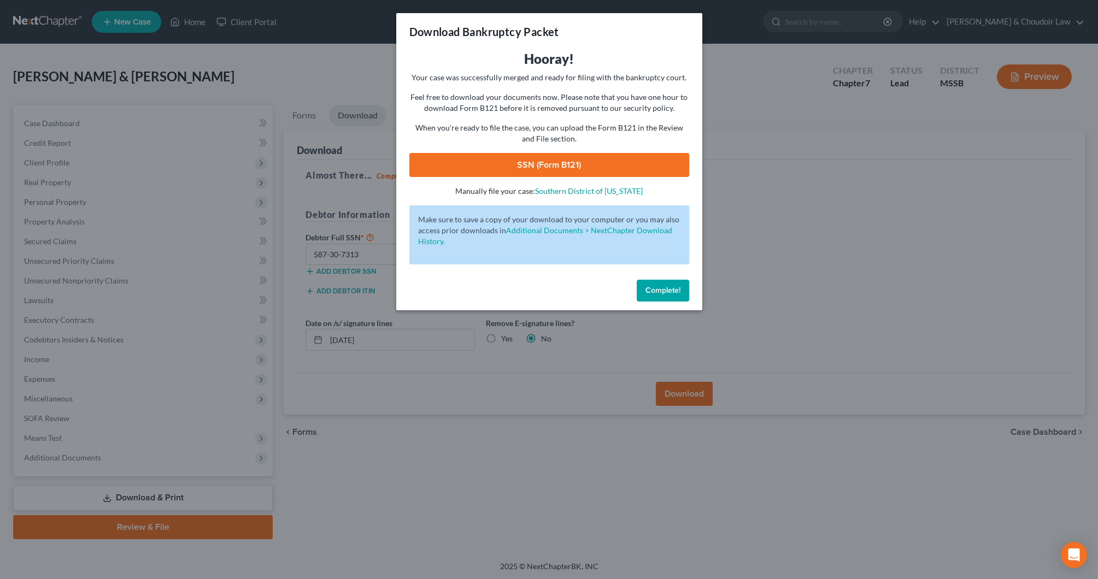
click at [610, 169] on link "SSN (Form B121)" at bounding box center [549, 165] width 280 height 24
drag, startPoint x: 665, startPoint y: 286, endPoint x: 665, endPoint y: 261, distance: 25.7
click at [665, 286] on span "Complete!" at bounding box center [662, 290] width 35 height 9
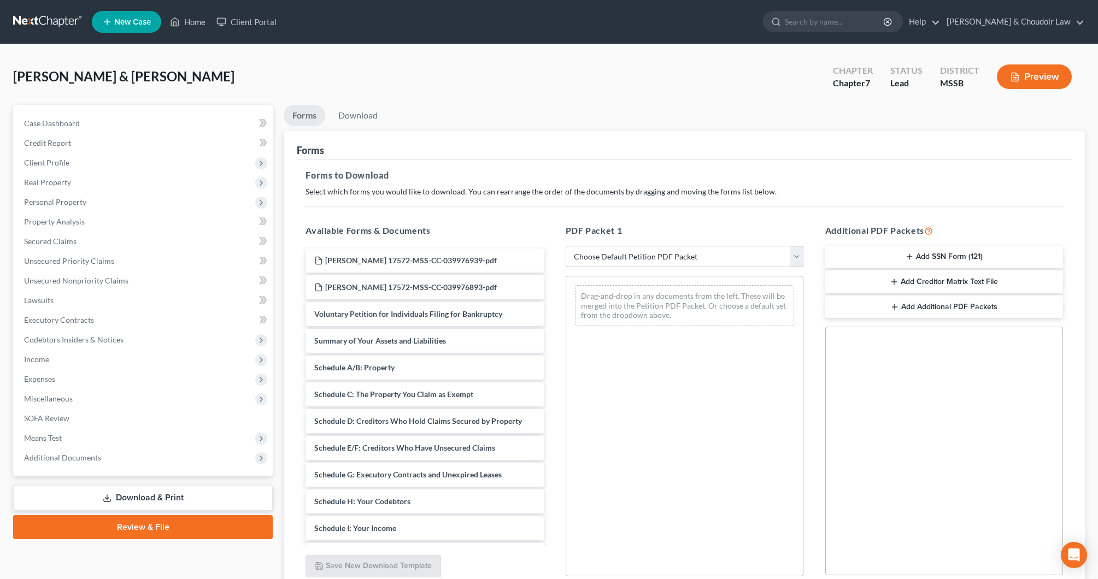
select select "0"
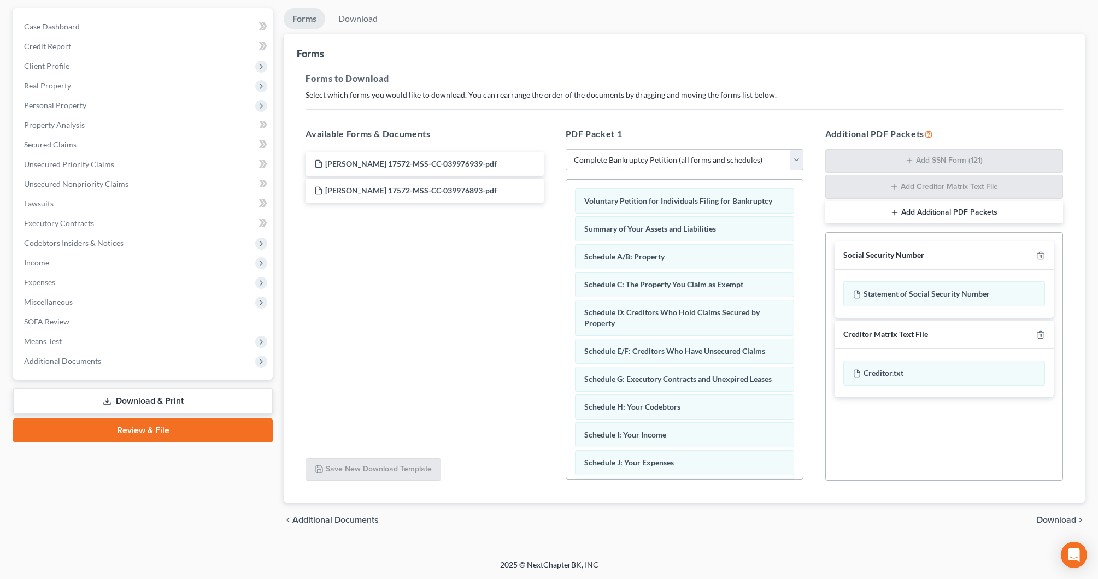
click at [1045, 518] on span "Download" at bounding box center [1056, 520] width 39 height 9
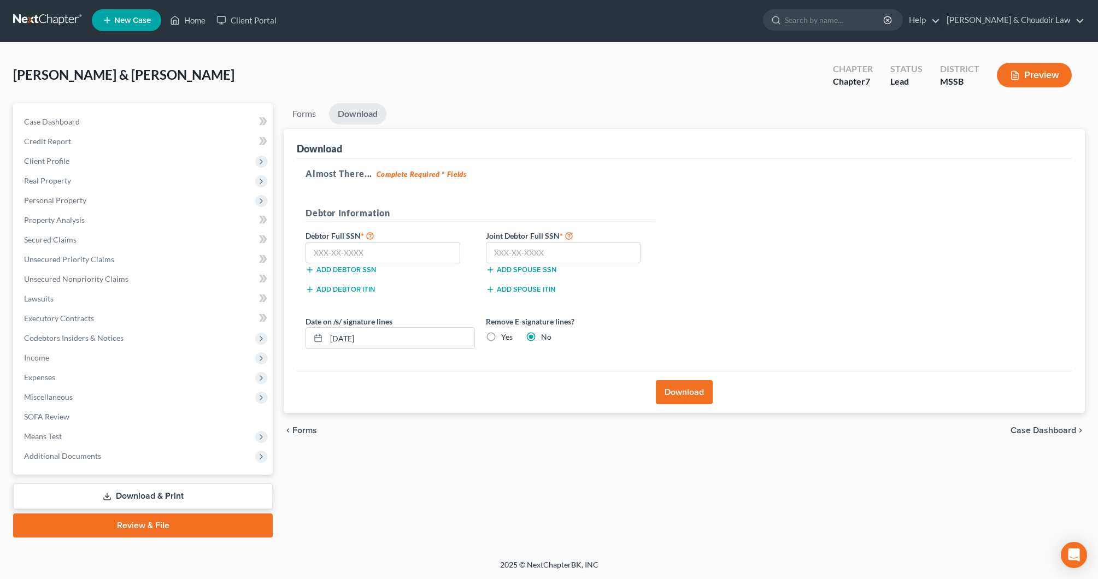
scroll to position [2, 0]
click at [420, 251] on input "text" at bounding box center [383, 253] width 155 height 22
type input "444-44-4444"
click at [579, 257] on input "text" at bounding box center [563, 253] width 155 height 22
type input "444-44-4444"
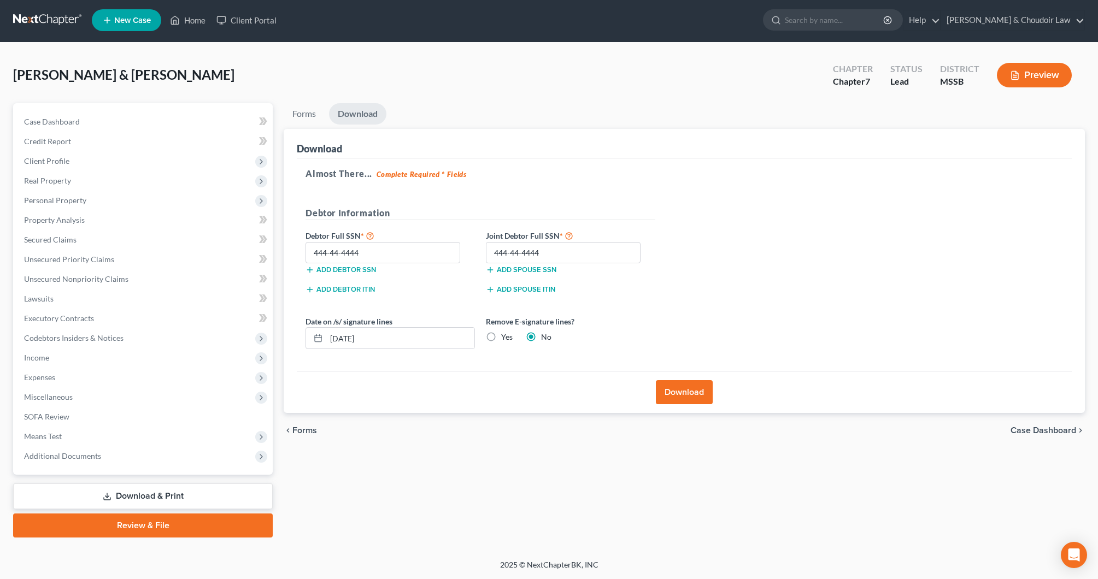
click at [674, 389] on button "Download" at bounding box center [684, 392] width 57 height 24
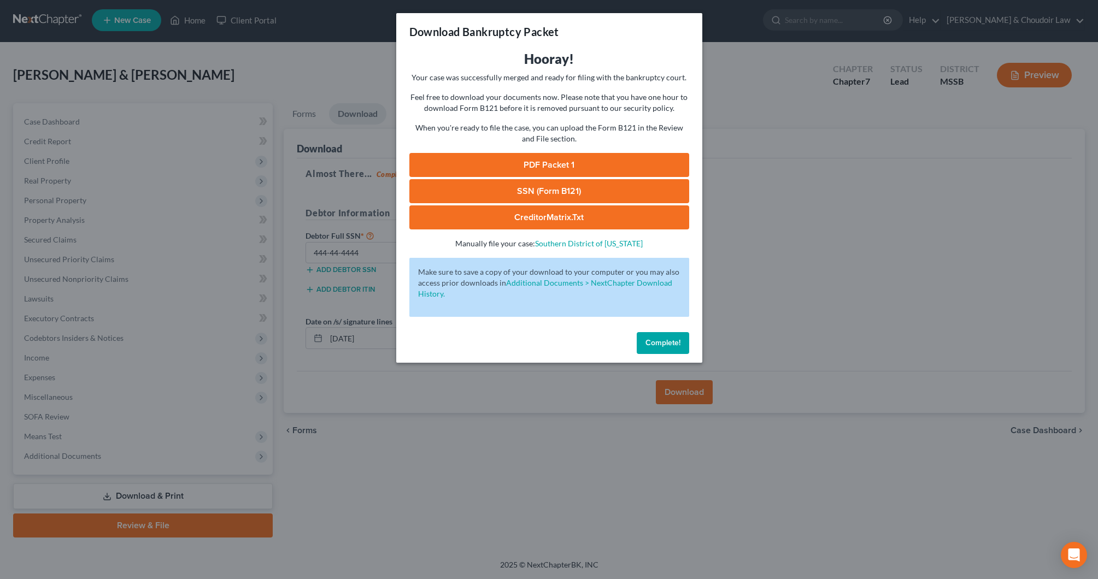
click at [571, 161] on link "PDF Packet 1" at bounding box center [549, 165] width 280 height 24
click at [576, 186] on link "SSN (Form B121)" at bounding box center [549, 191] width 280 height 24
click at [661, 338] on button "Complete!" at bounding box center [663, 343] width 52 height 22
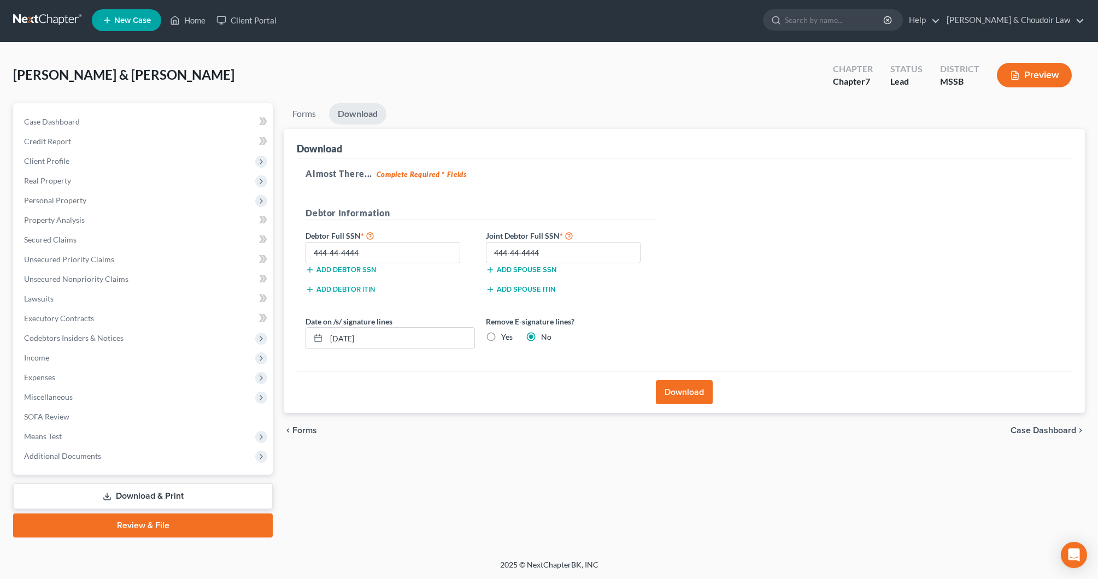
click at [210, 488] on link "Download & Print" at bounding box center [143, 497] width 260 height 26
click at [310, 108] on link "Forms" at bounding box center [304, 113] width 41 height 21
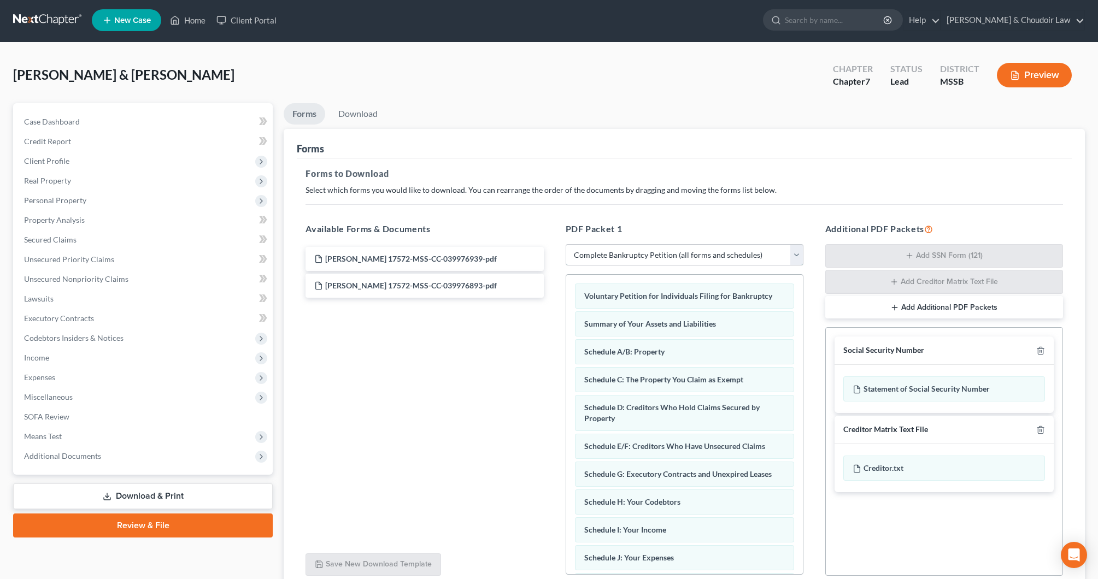
select select
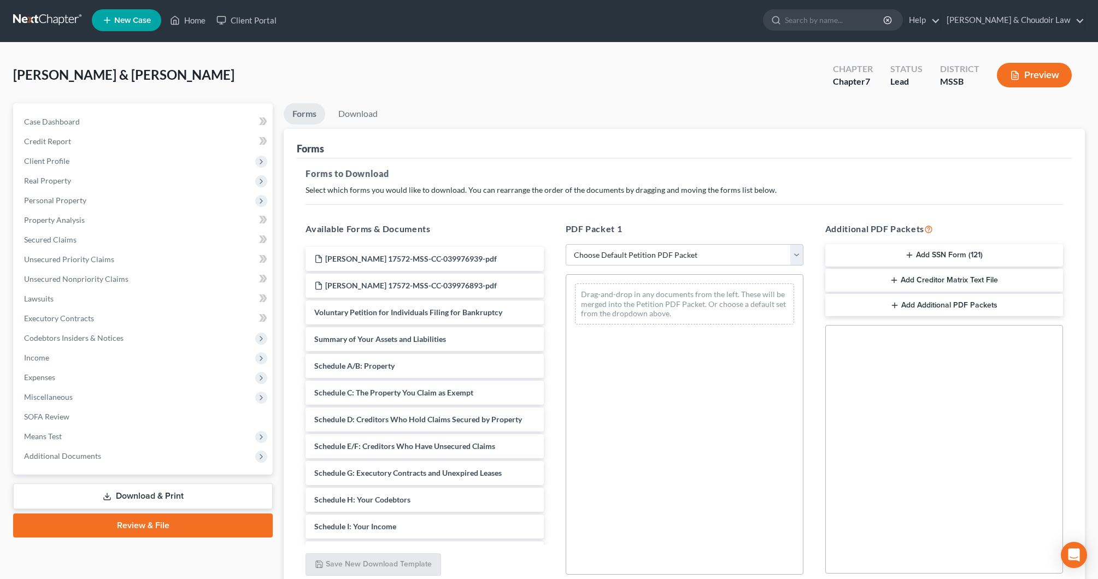
click at [933, 253] on button "Add SSN Form (121)" at bounding box center [944, 255] width 238 height 23
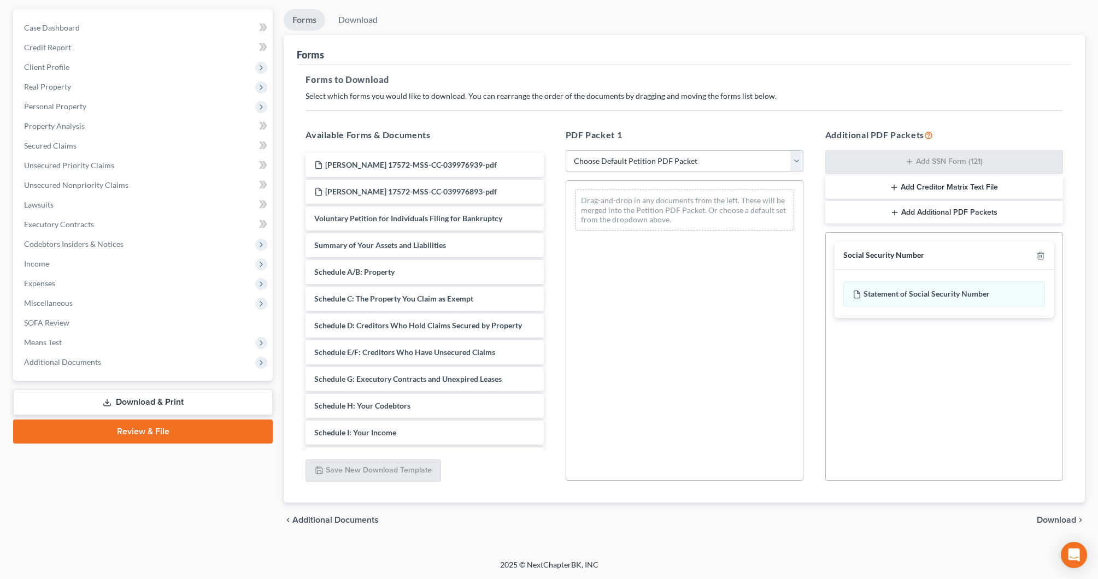
click at [1041, 522] on span "Download" at bounding box center [1056, 520] width 39 height 9
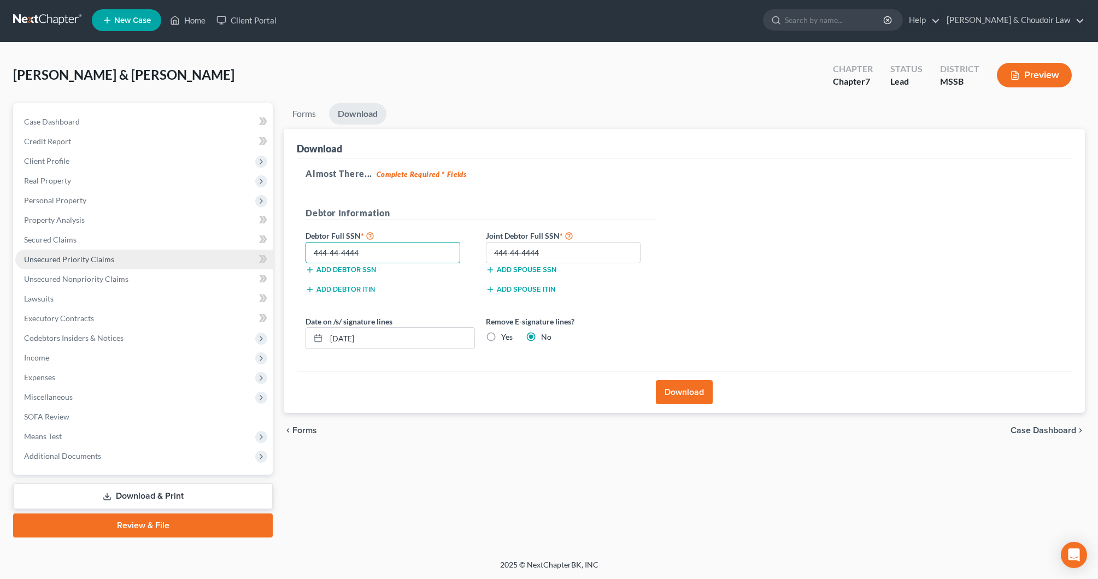
drag, startPoint x: 417, startPoint y: 254, endPoint x: 215, endPoint y: 250, distance: 202.2
click at [215, 250] on div "Petition Navigation Case Dashboard Payments Invoices Payments Payments Credit R…" at bounding box center [549, 320] width 1083 height 435
type input "587-30-7313"
drag, startPoint x: 587, startPoint y: 253, endPoint x: 418, endPoint y: 244, distance: 169.1
click at [418, 244] on div "Debtor Full SSN * 587-30-7313 Add debtor SSN Joint Debtor Full SSN * 444-44-444…" at bounding box center [480, 256] width 361 height 55
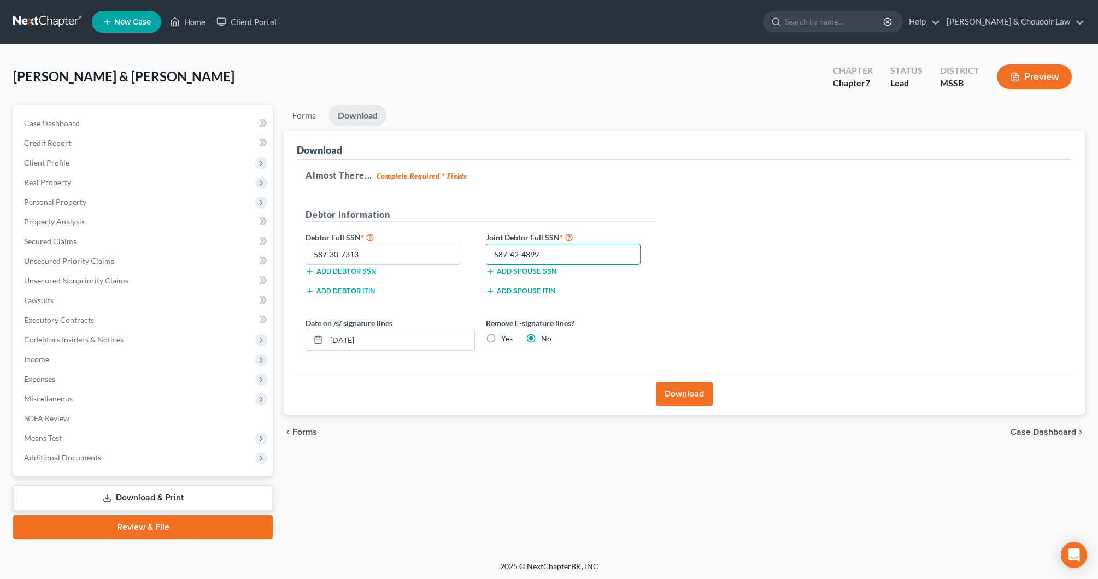
scroll to position [0, 0]
type input "587-42-4899"
click at [699, 398] on button "Download" at bounding box center [684, 394] width 57 height 24
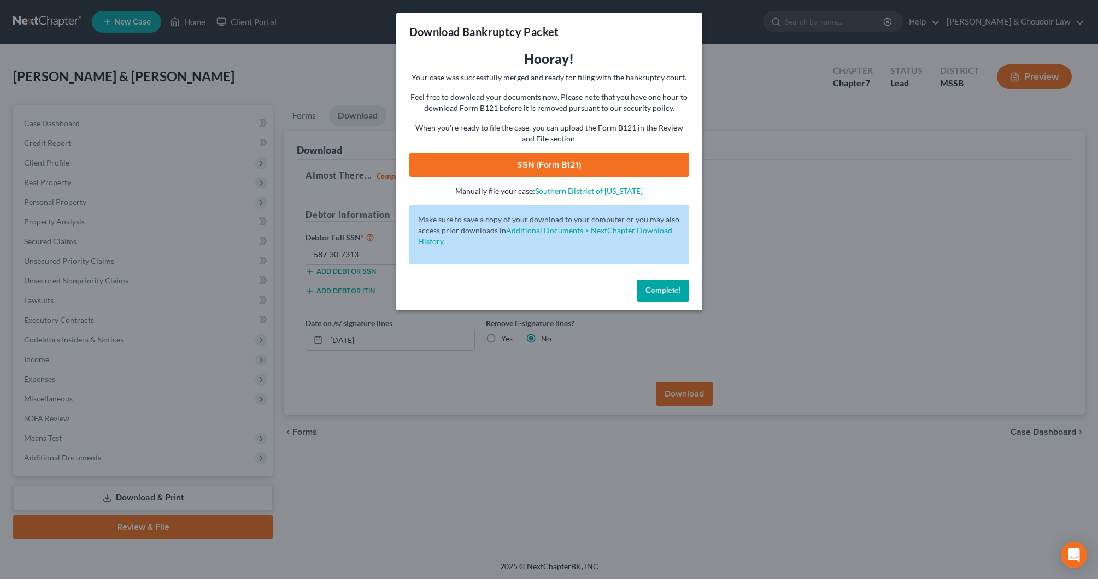
click at [635, 170] on link "SSN (Form B121)" at bounding box center [549, 165] width 280 height 24
click at [674, 293] on span "Complete!" at bounding box center [662, 290] width 35 height 9
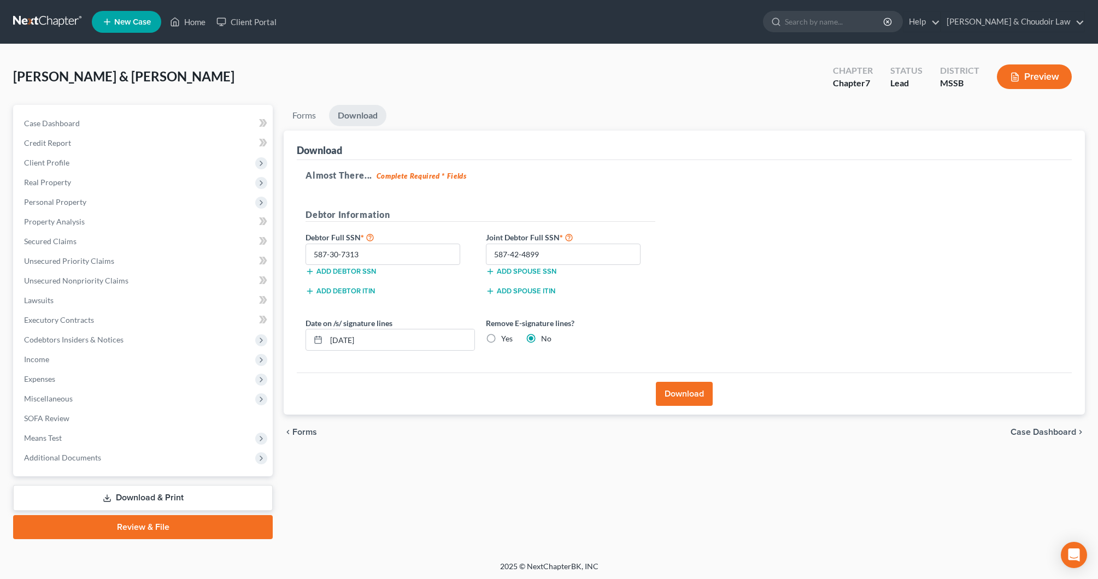
click at [209, 526] on link "Review & File" at bounding box center [143, 527] width 260 height 24
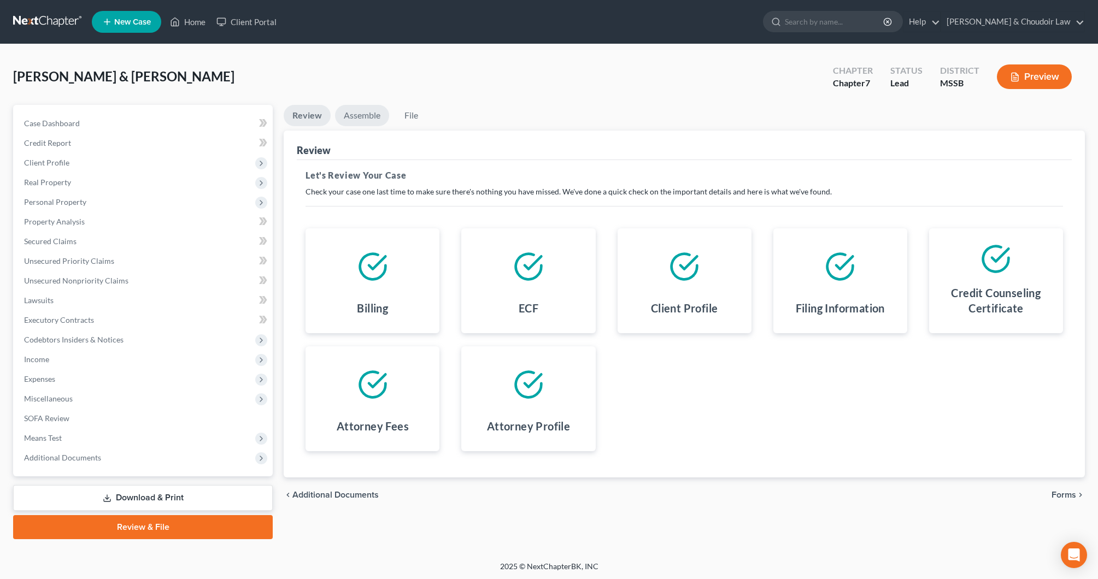
click at [347, 114] on link "Assemble" at bounding box center [362, 115] width 54 height 21
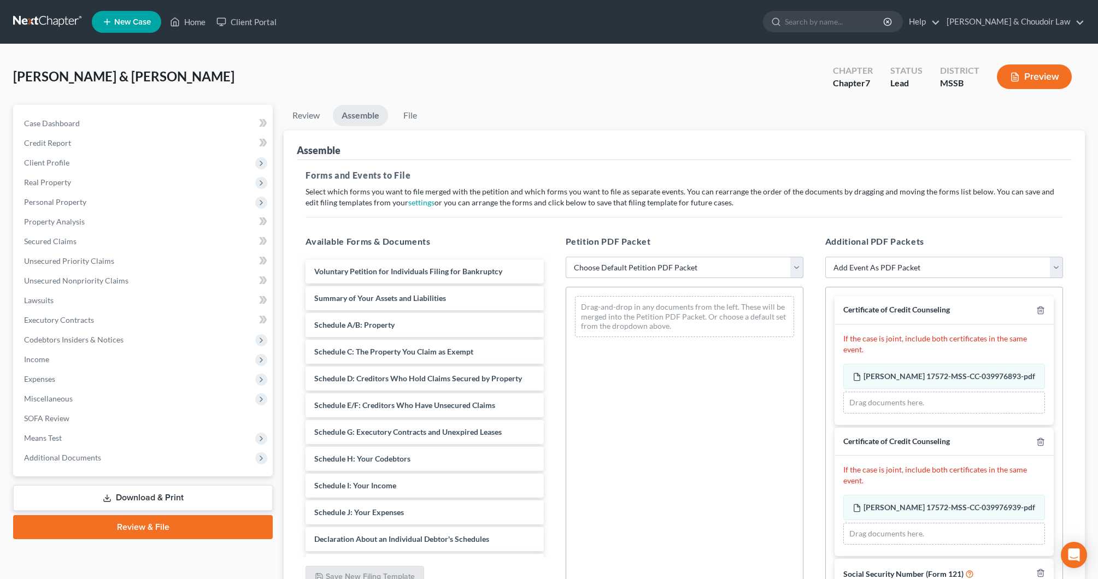
select select "4"
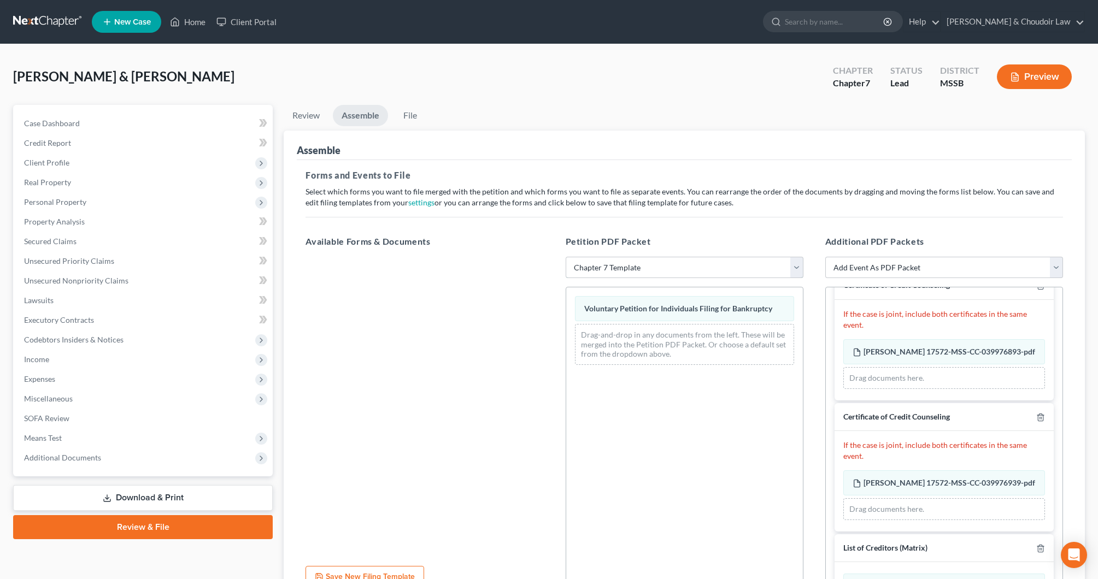
scroll to position [37, 0]
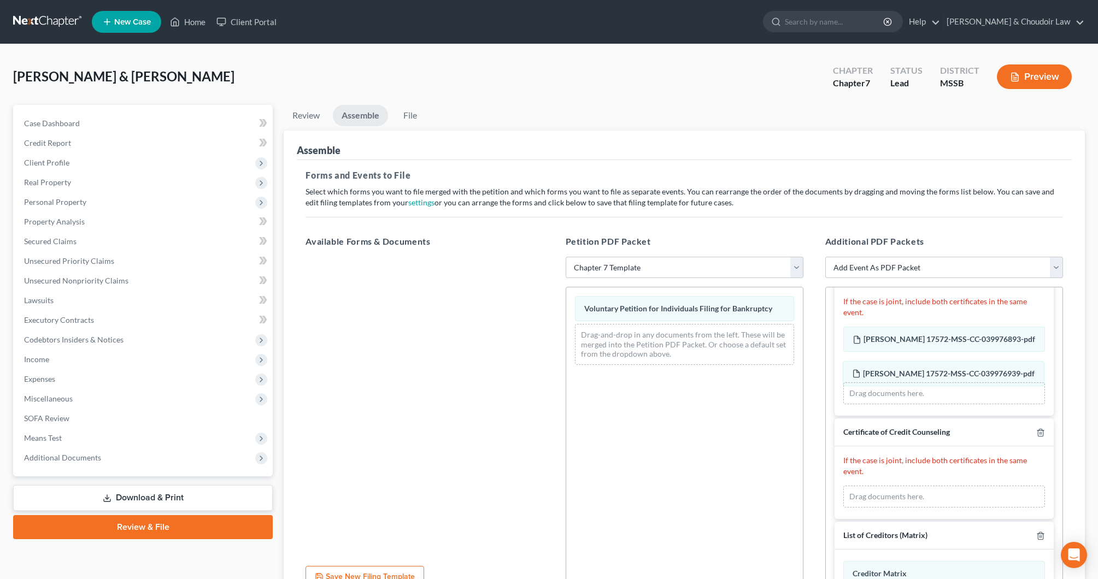
drag, startPoint x: 896, startPoint y: 473, endPoint x: 895, endPoint y: 380, distance: 92.4
click at [895, 486] on div "[PERSON_NAME] 17572-MSS-CC-039976939-pdf [PERSON_NAME] 17572-MSS-CC-039976939-p…" at bounding box center [944, 497] width 202 height 22
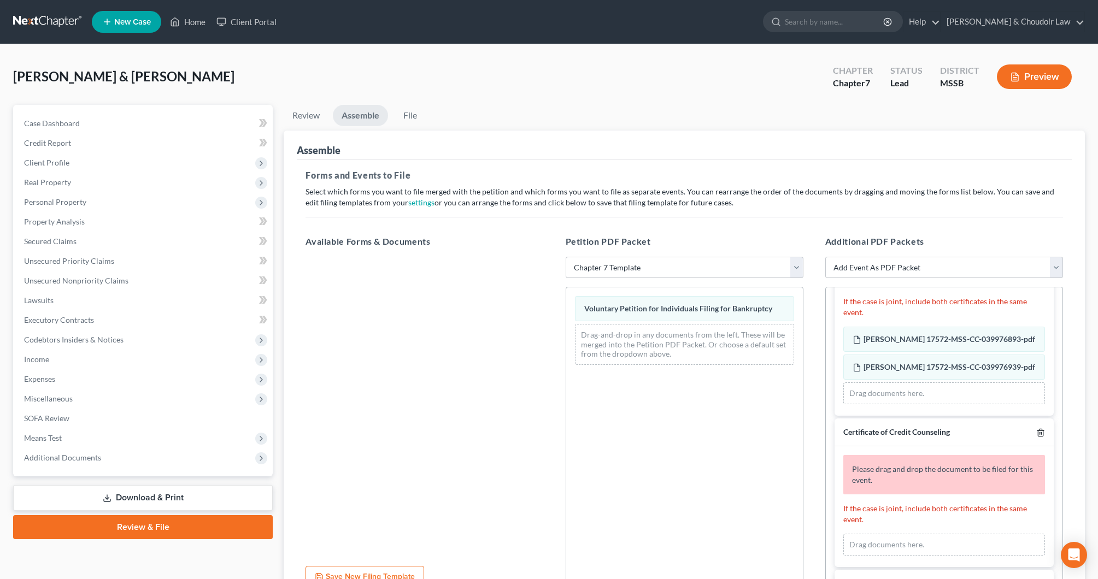
click at [1041, 431] on icon "button" at bounding box center [1040, 432] width 9 height 9
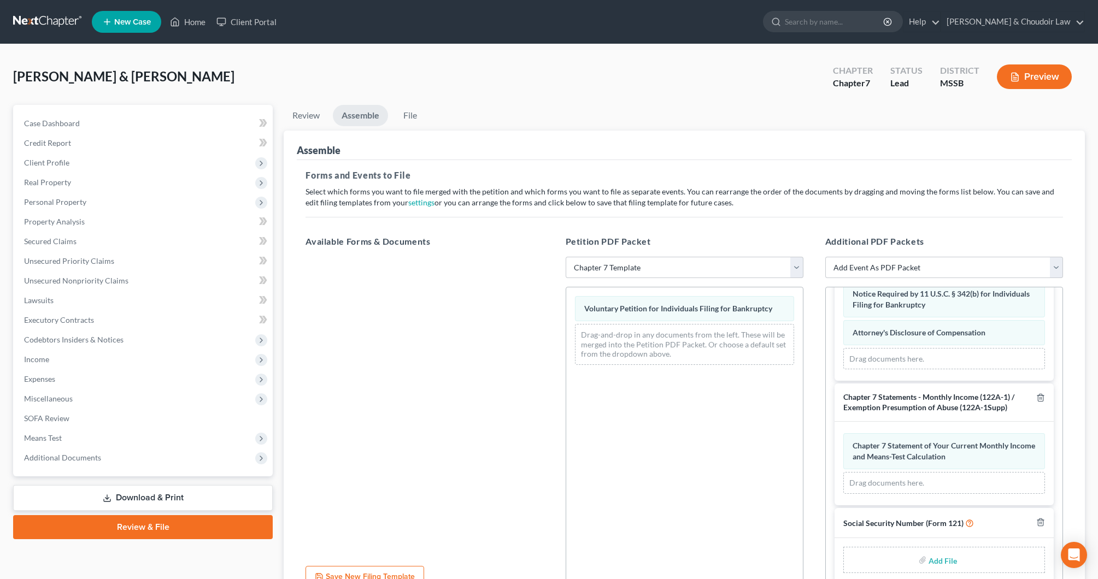
scroll to position [799, 0]
click at [947, 561] on input "file" at bounding box center [942, 561] width 26 height 20
type input "C:\fakepath\7144d627-28dd-4c9b-be47-f265c53c6ad8.pdf"
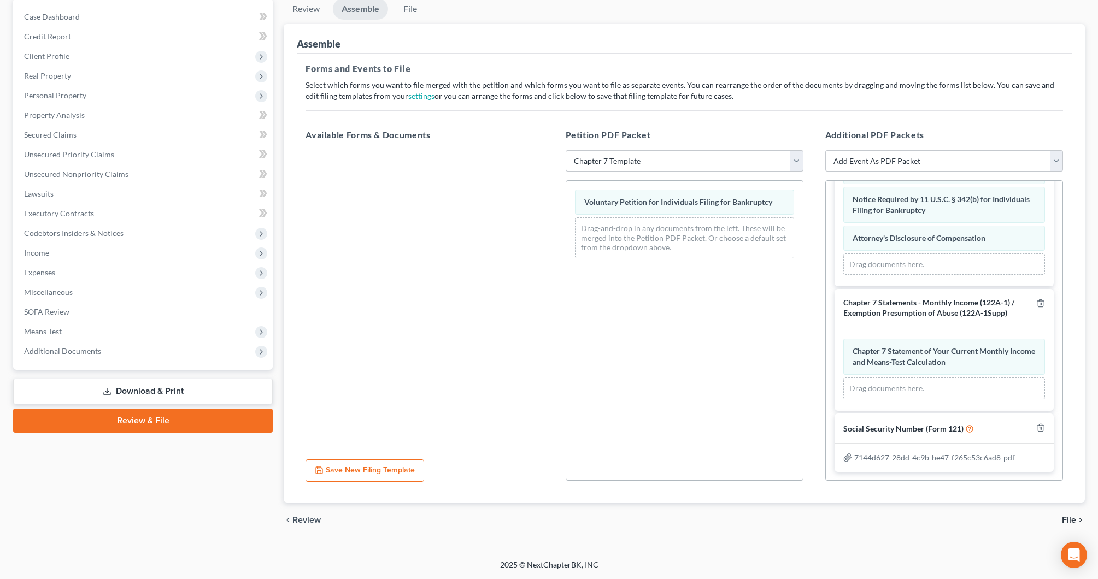
scroll to position [783, 0]
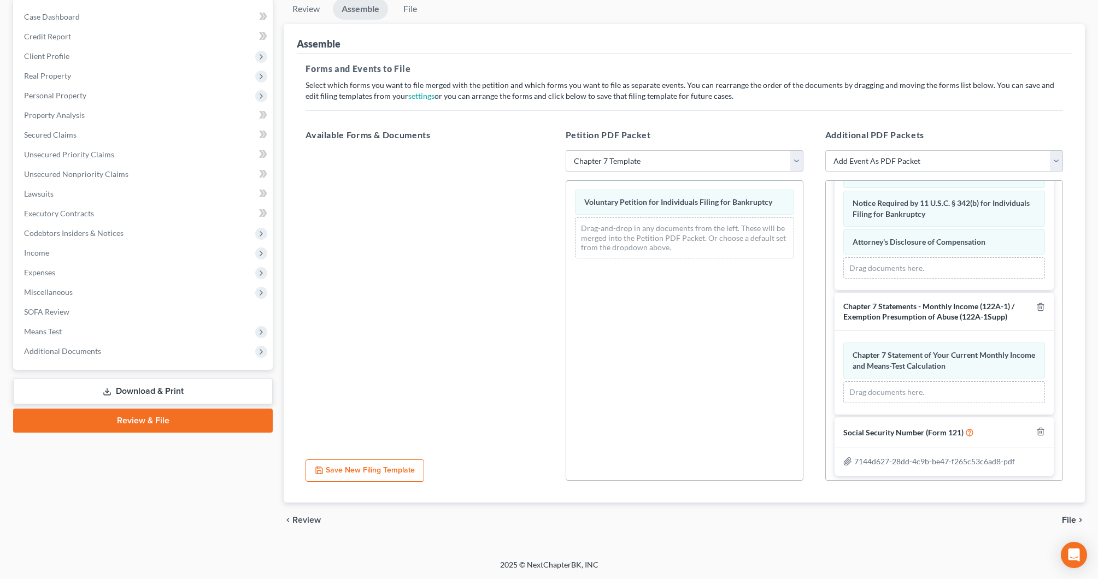
click at [1072, 519] on span "File" at bounding box center [1069, 520] width 14 height 9
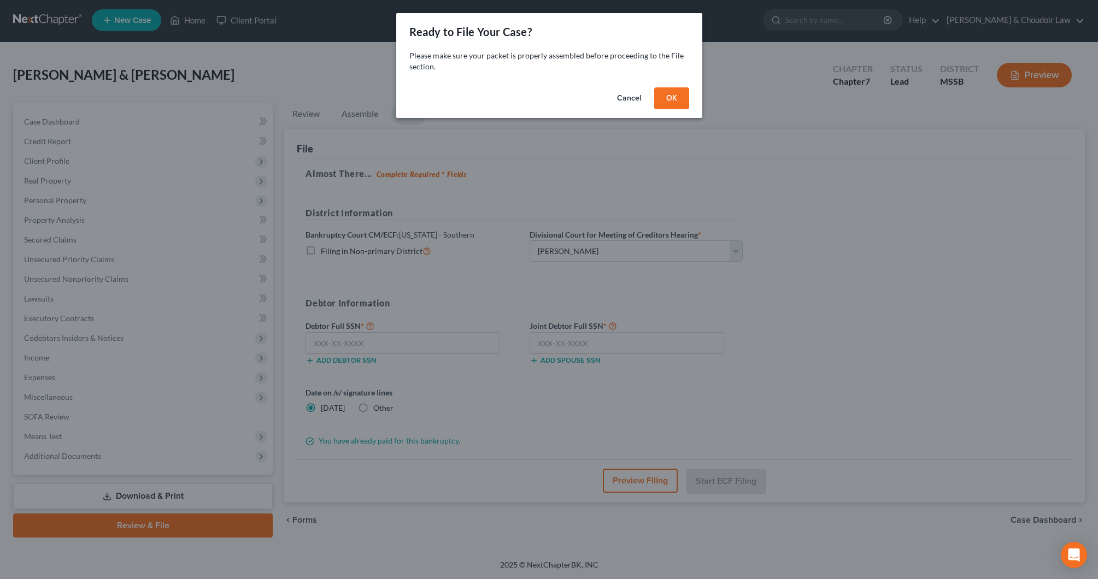
click at [686, 111] on div "Cancel OK" at bounding box center [549, 100] width 306 height 35
click at [680, 104] on button "OK" at bounding box center [671, 98] width 35 height 22
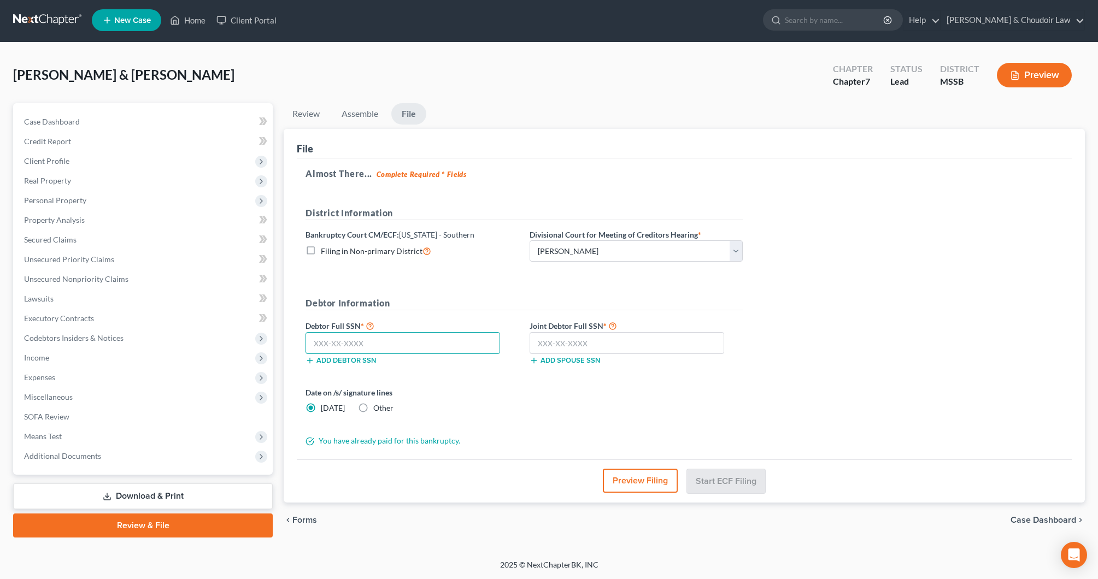
click at [445, 334] on input "text" at bounding box center [403, 343] width 195 height 22
type input "587-30-7313"
type input "587-42-4899"
click at [707, 479] on button "Start ECF Filing" at bounding box center [726, 481] width 78 height 24
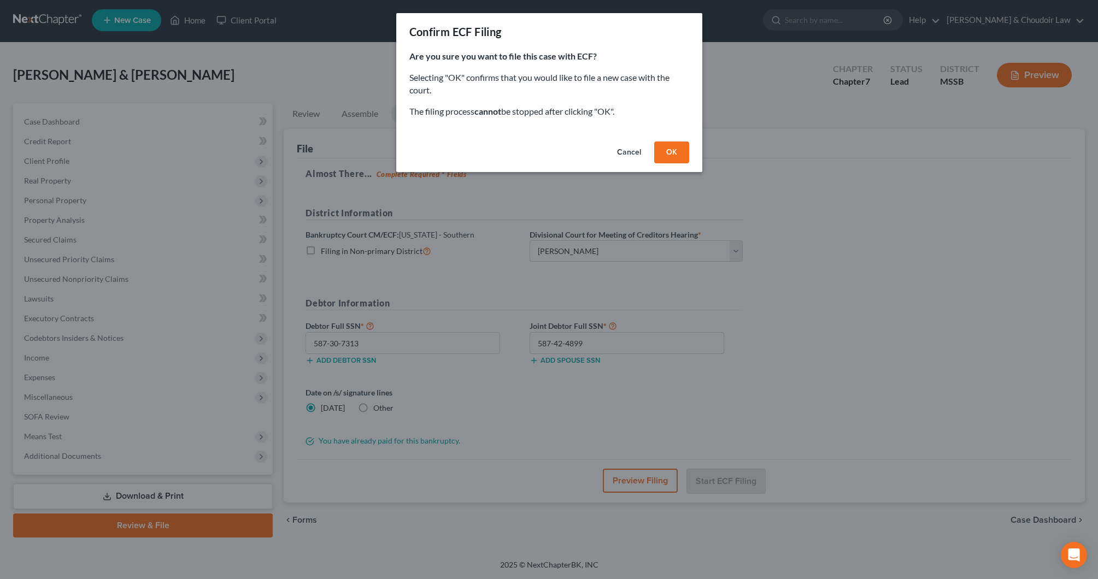
click at [680, 151] on button "OK" at bounding box center [671, 153] width 35 height 22
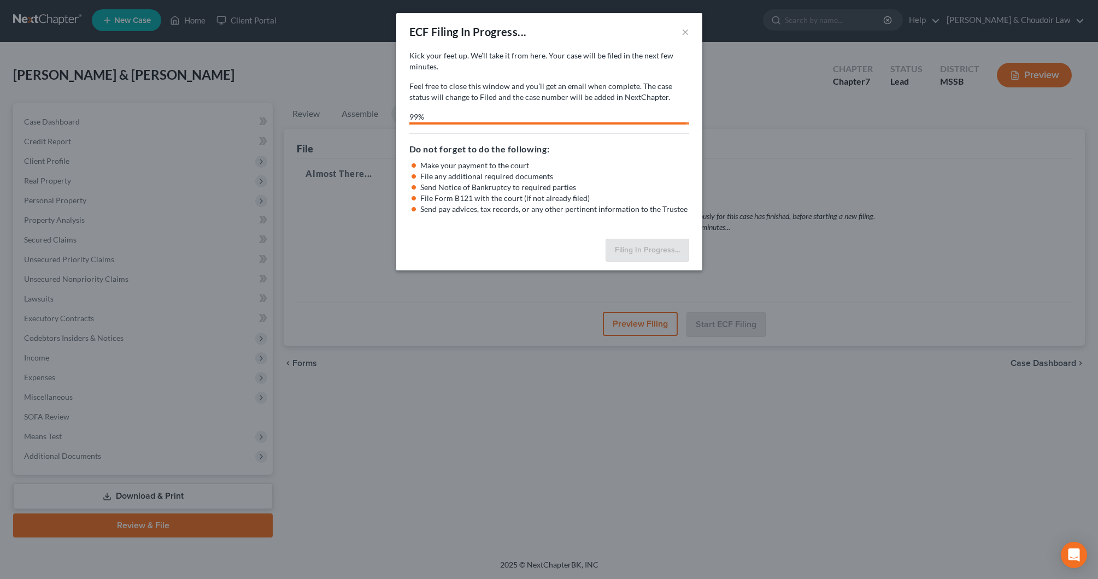
select select "1"
